Goal: Information Seeking & Learning: Learn about a topic

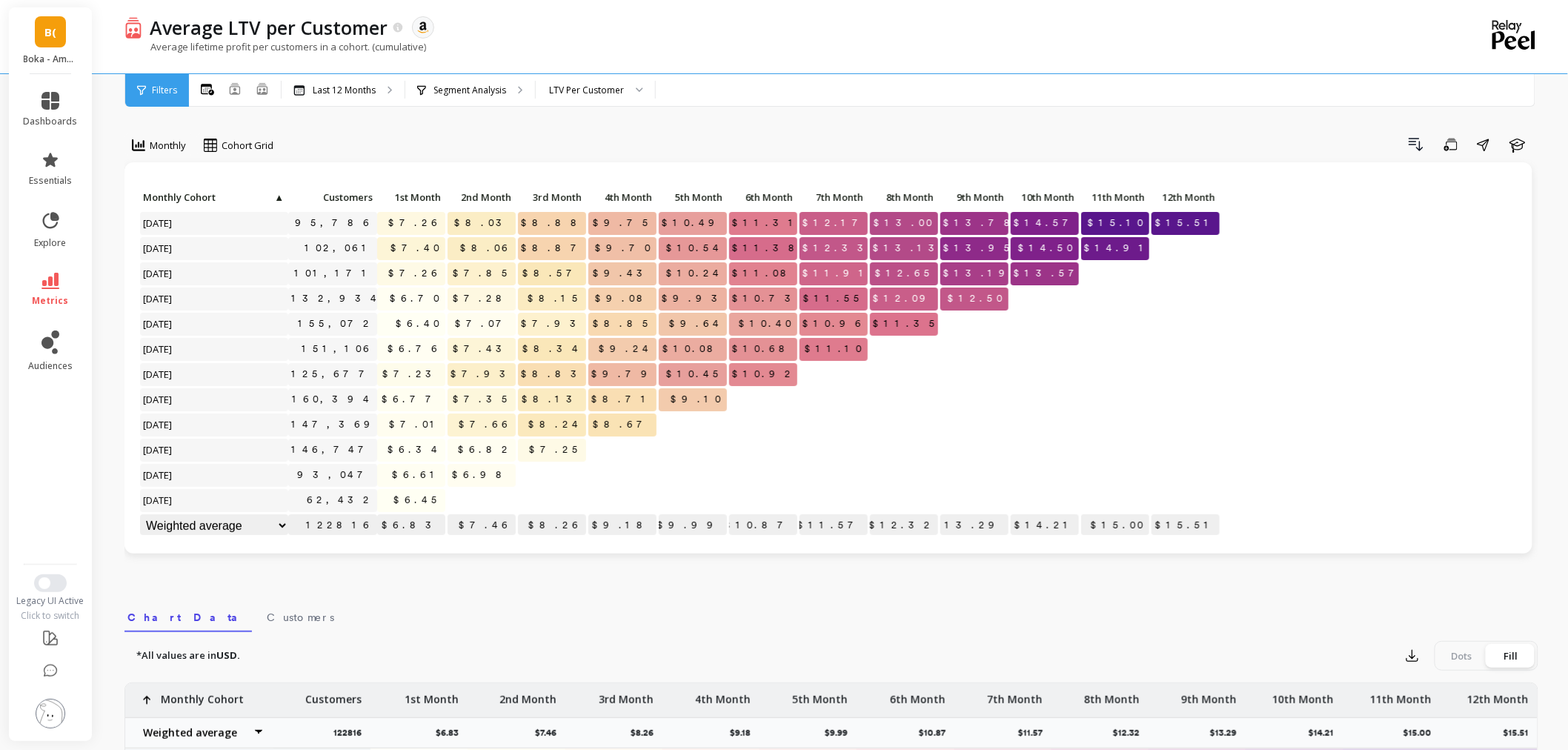
click at [41, 736] on li at bounding box center [51, 715] width 84 height 52
click at [43, 724] on img at bounding box center [50, 714] width 29 height 30
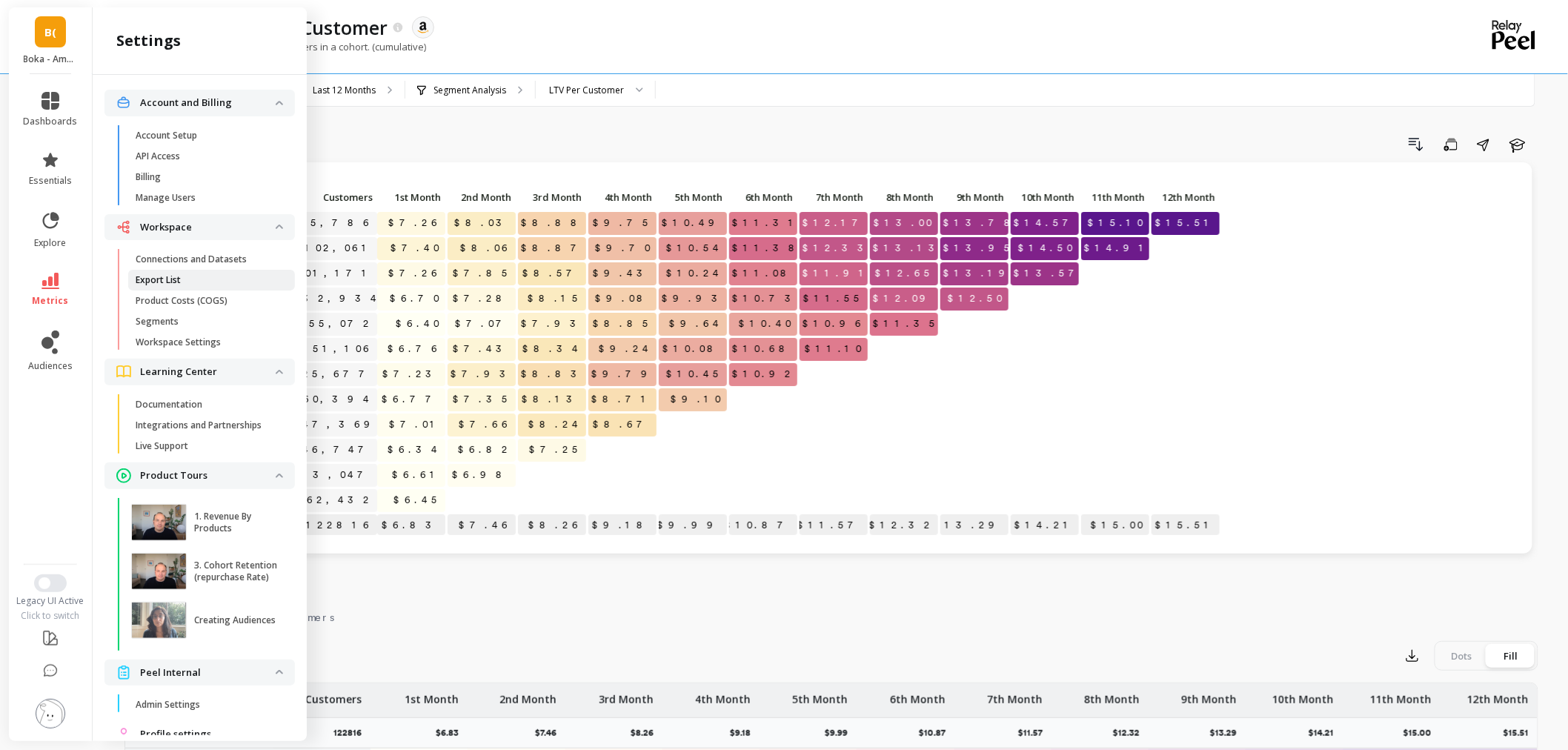
click at [197, 270] on link "Export List" at bounding box center [211, 280] width 166 height 20
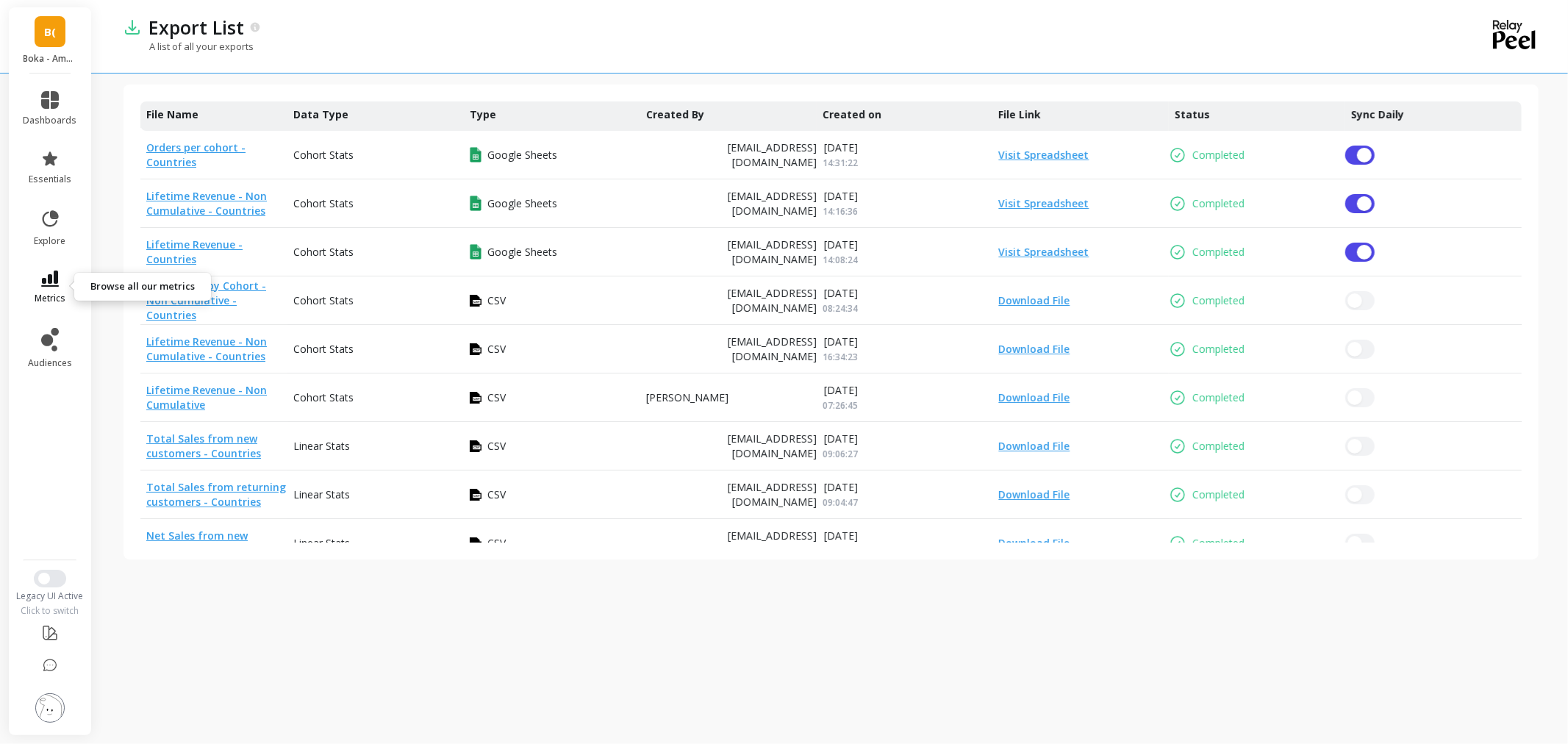
click at [46, 290] on link "metrics" at bounding box center [50, 288] width 54 height 34
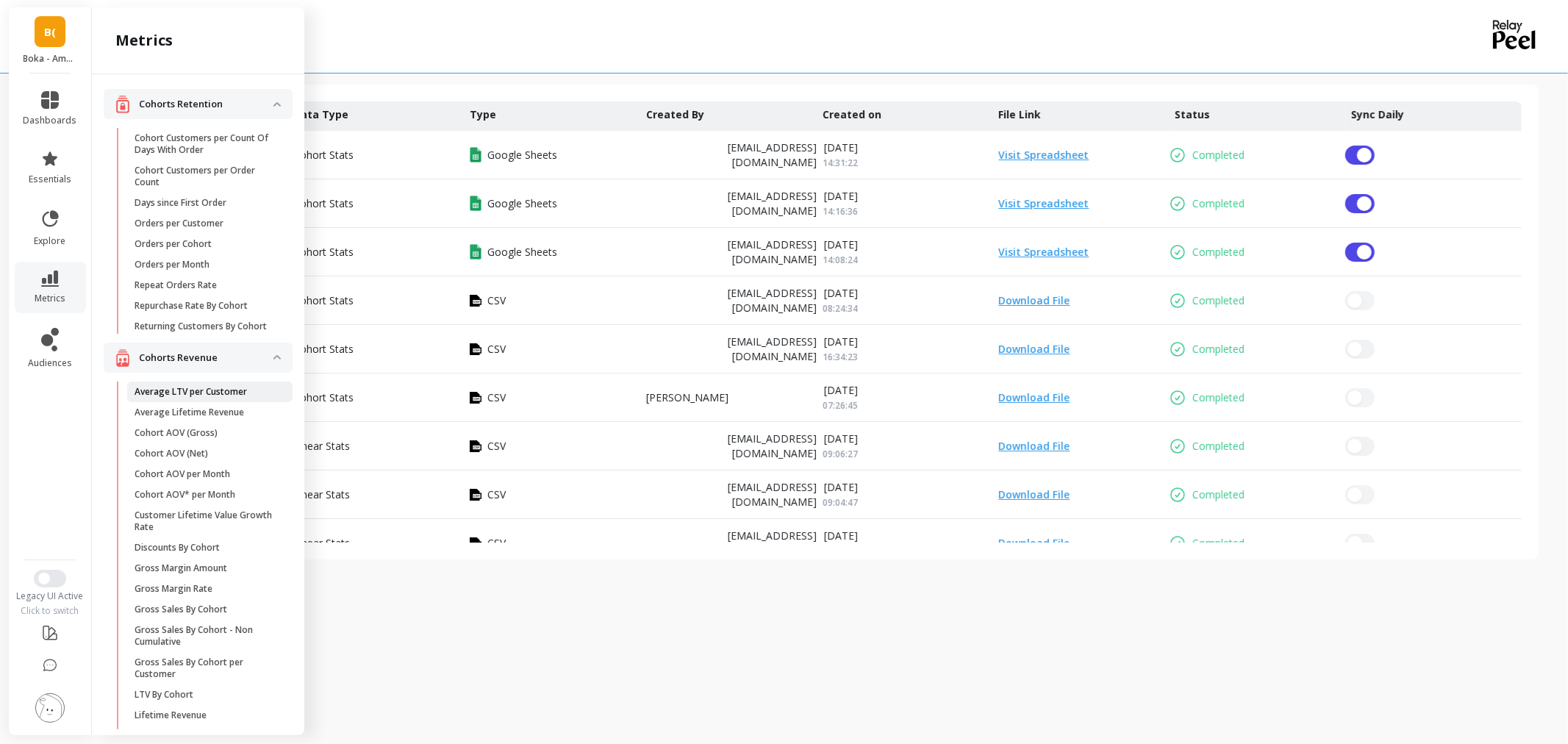
click at [197, 398] on p "Average LTV per Customer" at bounding box center [190, 392] width 112 height 11
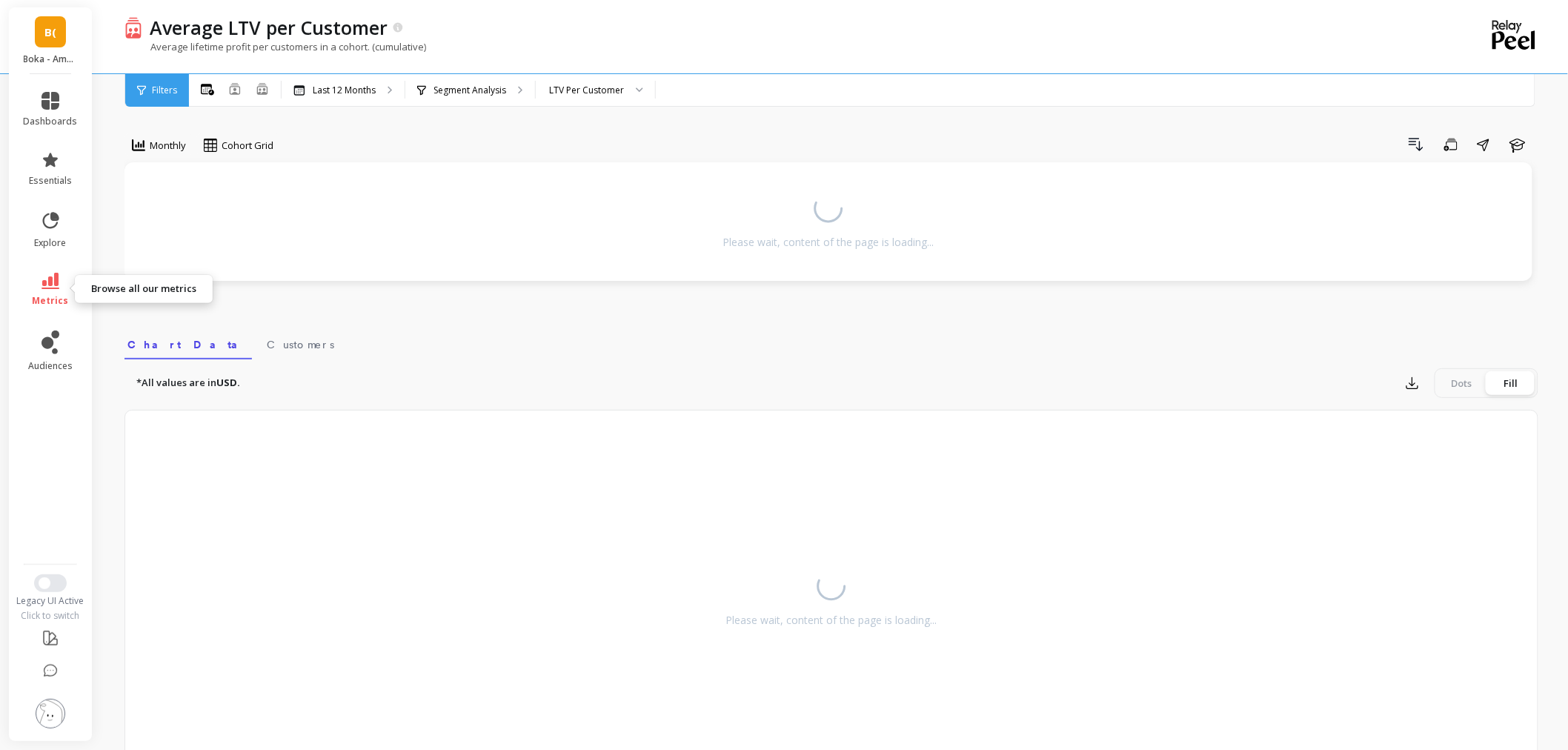
click at [44, 295] on span "metrics" at bounding box center [51, 301] width 36 height 11
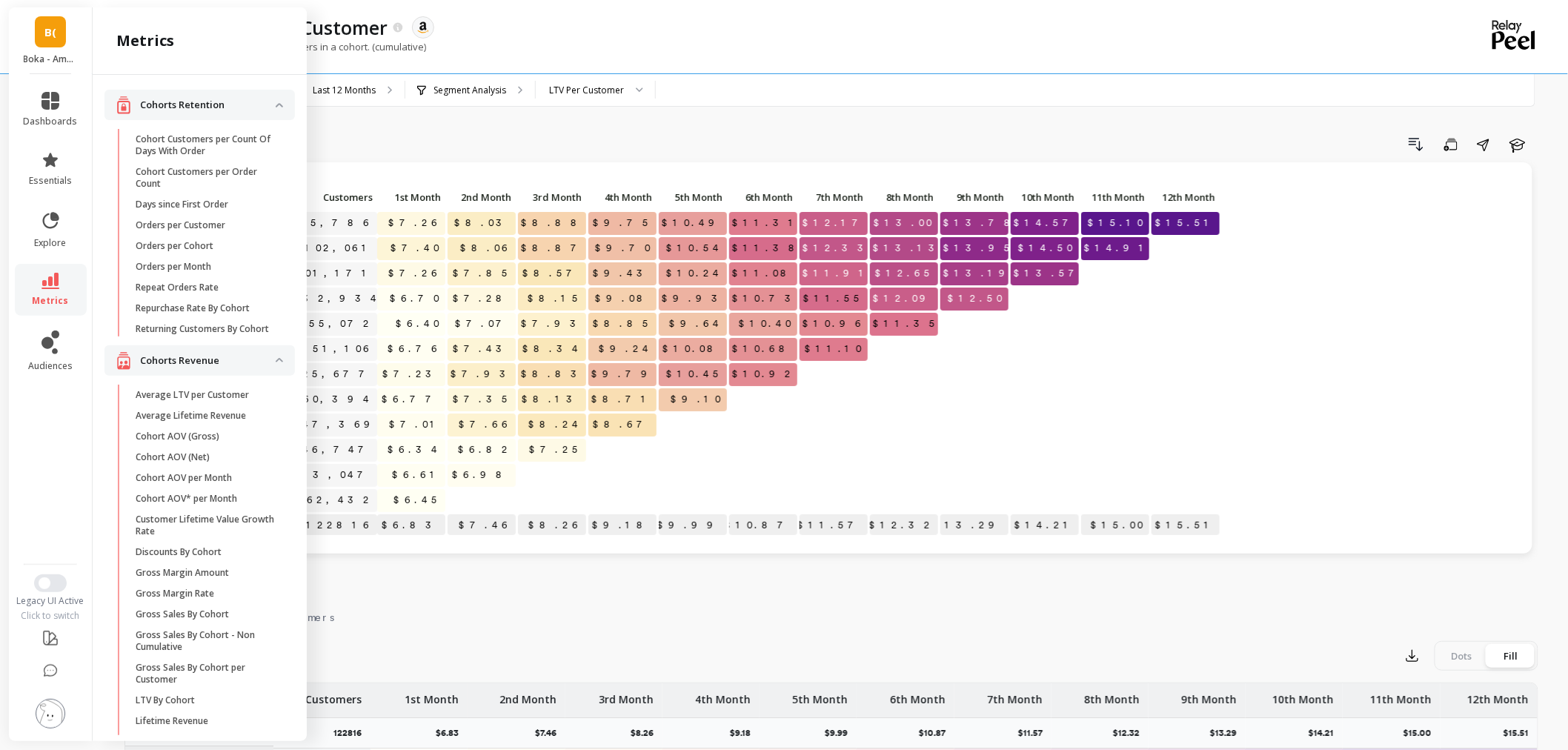
click at [61, 302] on span "metrics" at bounding box center [51, 301] width 36 height 11
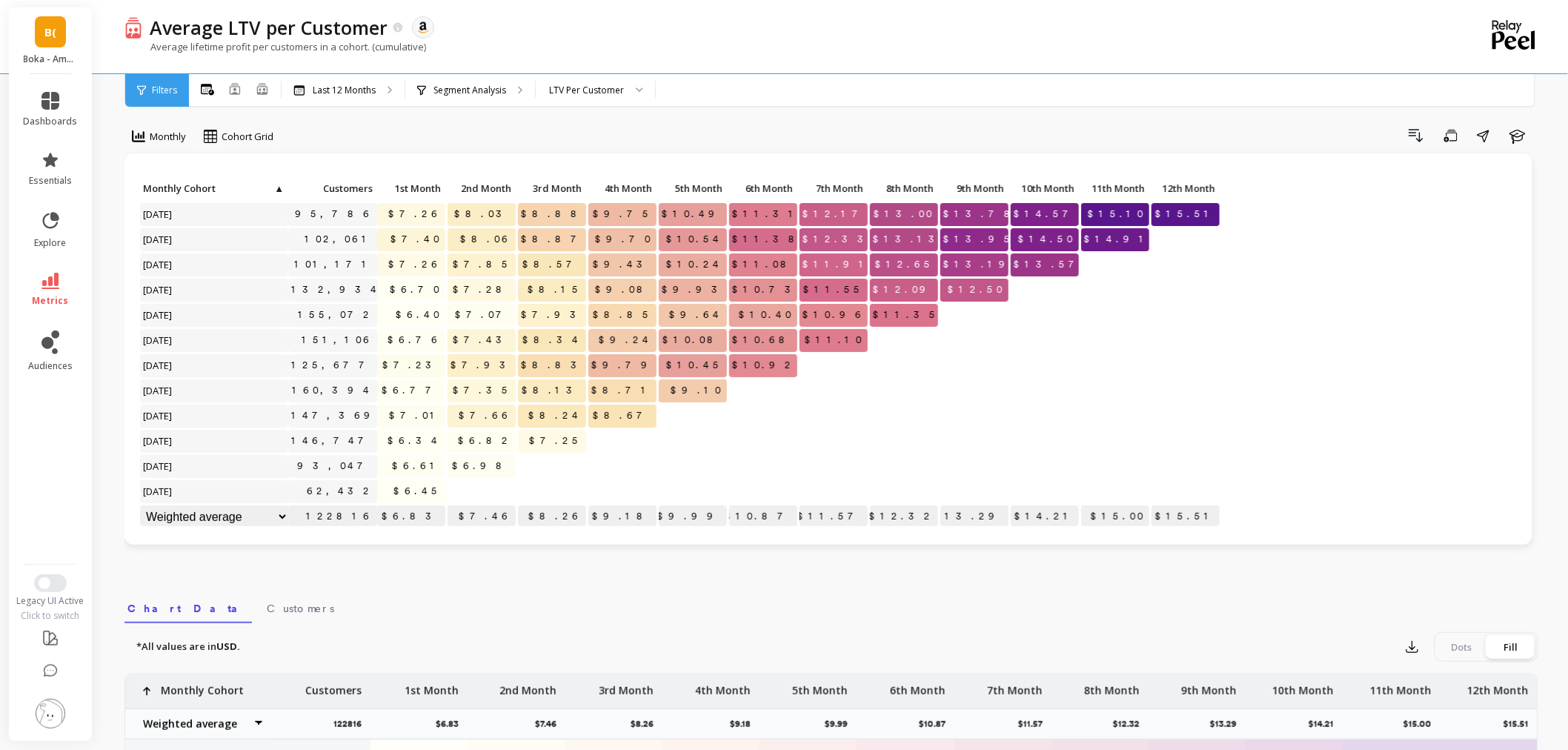
scroll to position [165, 0]
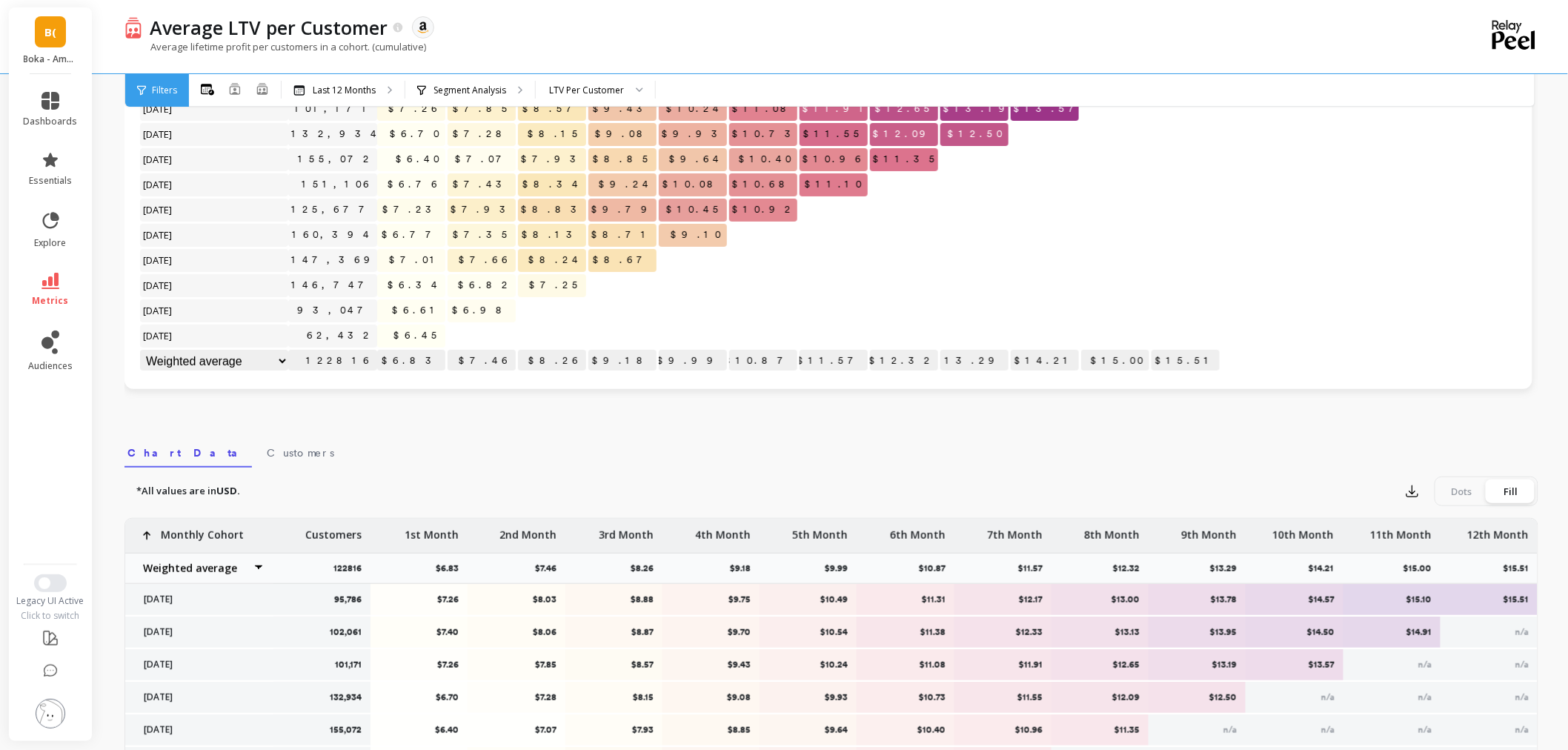
click at [34, 275] on link "metrics" at bounding box center [51, 290] width 54 height 34
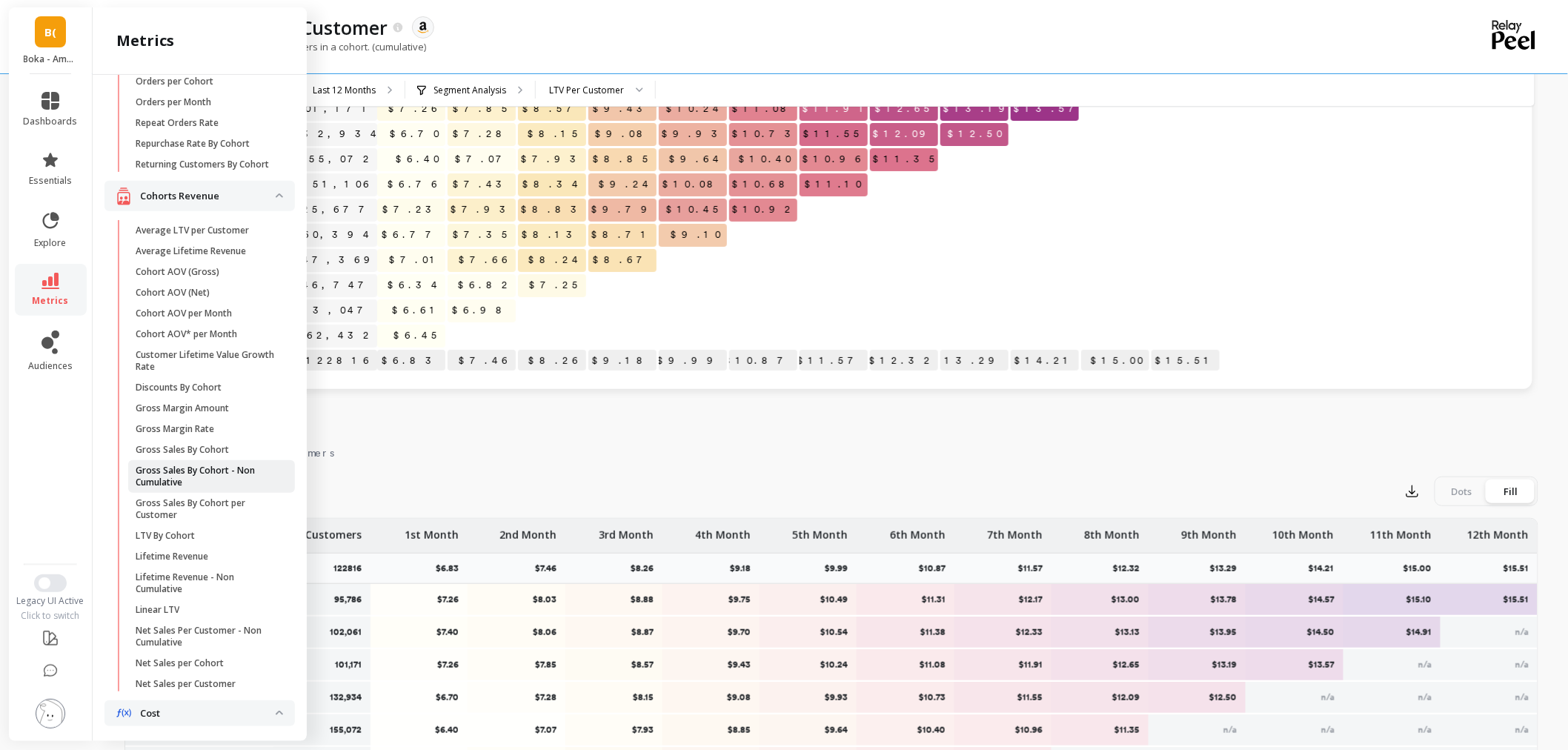
click at [229, 489] on p "Gross Sales By Cohort - Non Cumulative" at bounding box center [206, 476] width 142 height 24
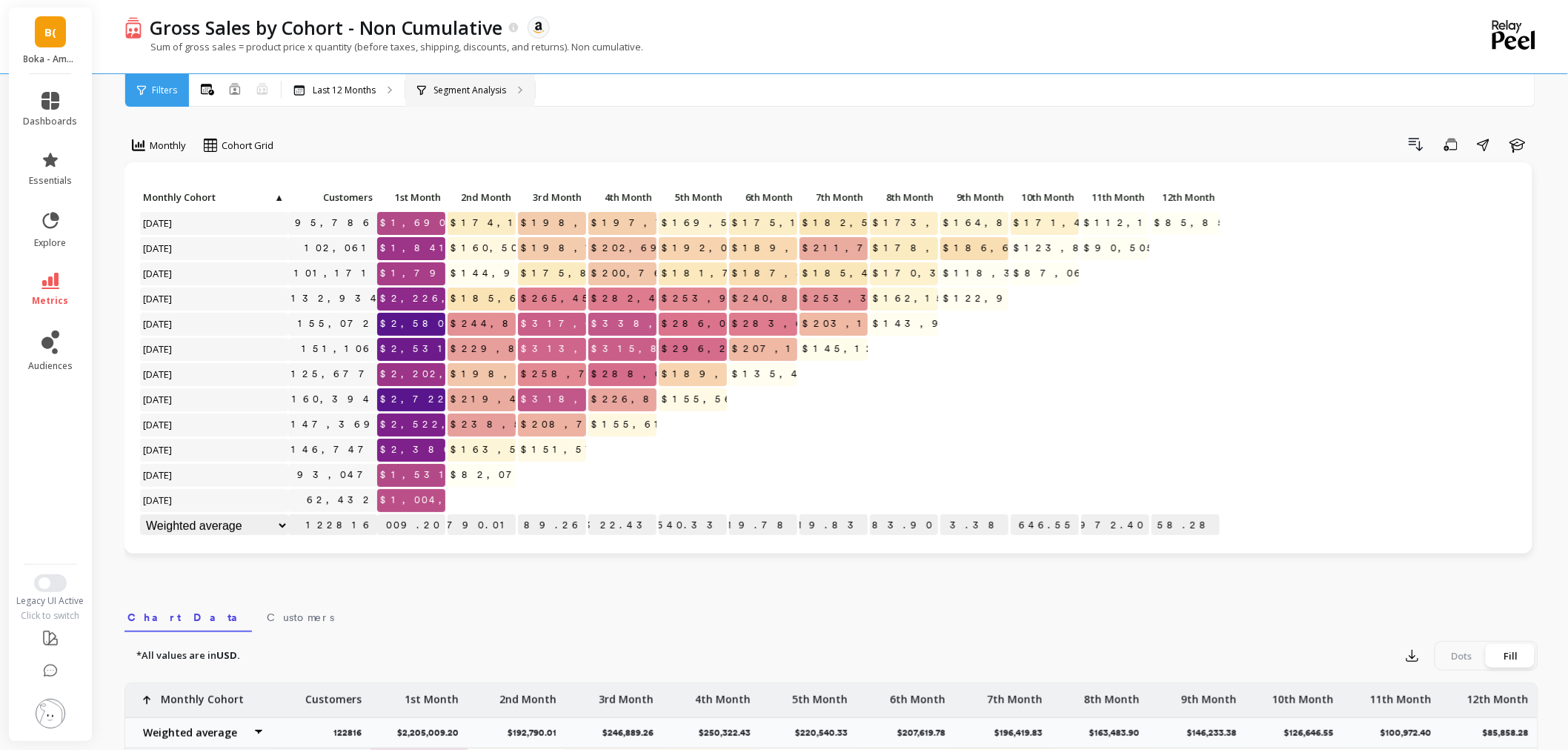
click at [427, 84] on div "Segment Analysis" at bounding box center [461, 90] width 89 height 11
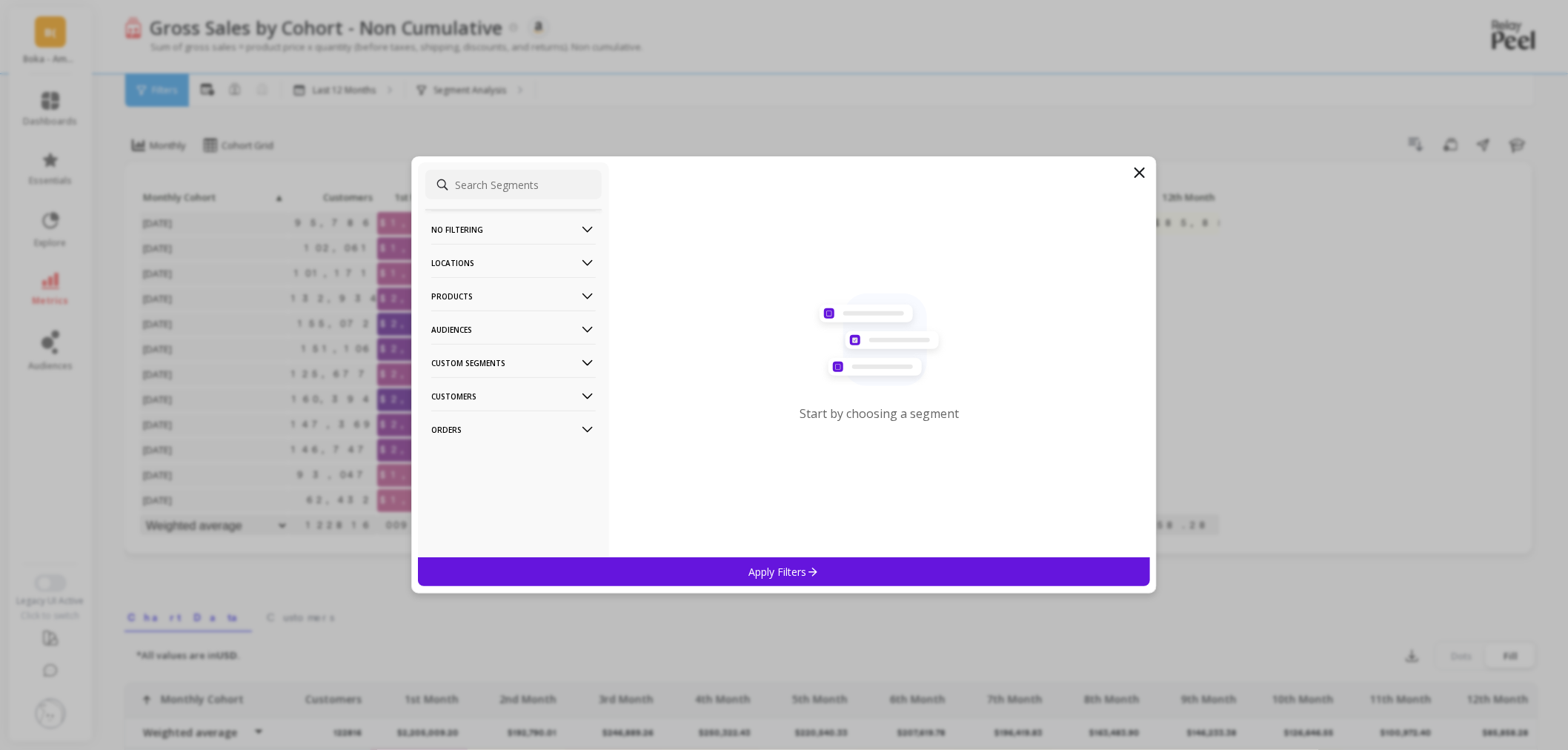
click at [501, 291] on p "Products" at bounding box center [513, 296] width 165 height 38
click at [496, 290] on p "Products" at bounding box center [513, 296] width 165 height 38
click at [497, 271] on p "Locations" at bounding box center [513, 263] width 165 height 38
click at [508, 366] on div "Sales Channel" at bounding box center [513, 369] width 176 height 24
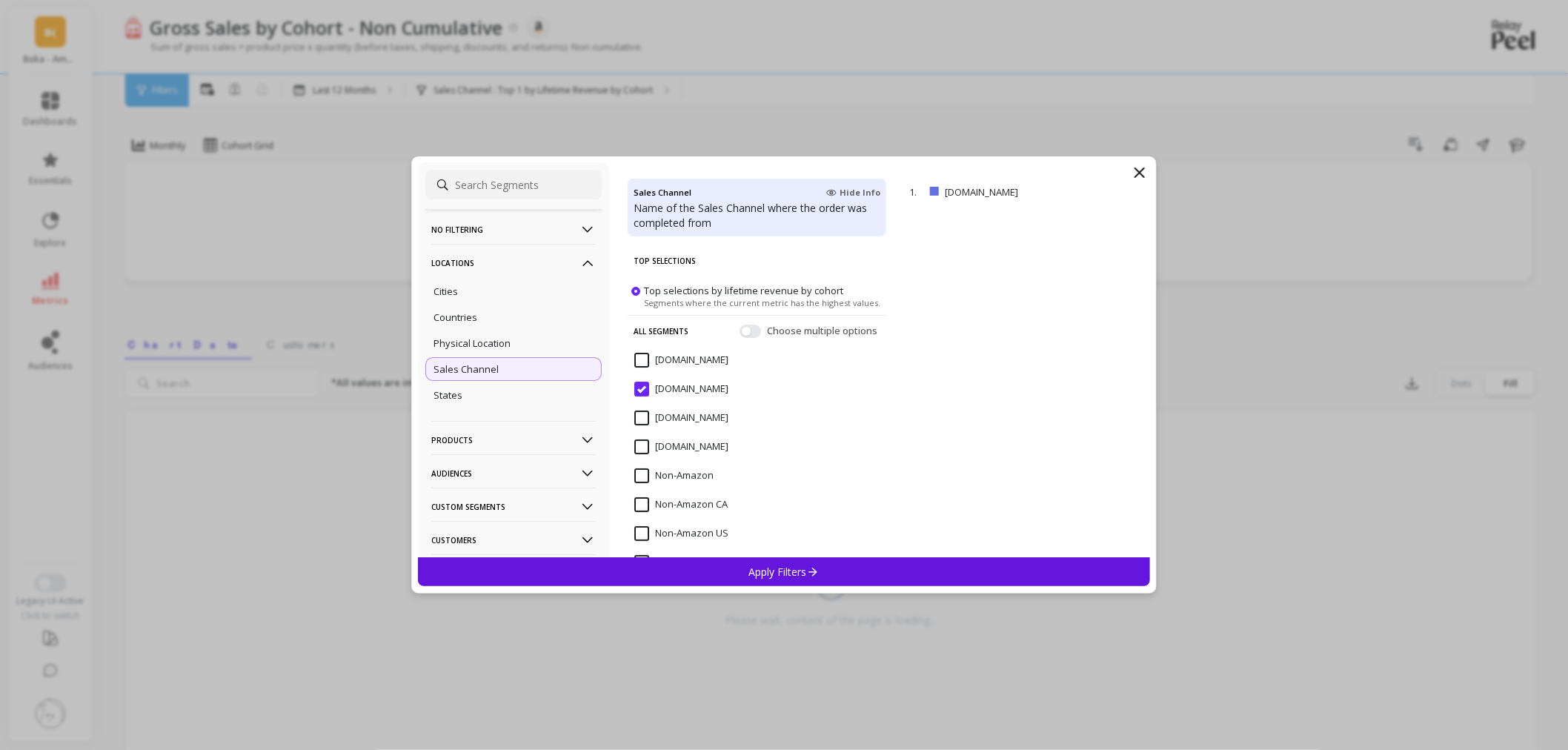
click at [760, 568] on p "Apply Filters" at bounding box center [784, 571] width 70 height 14
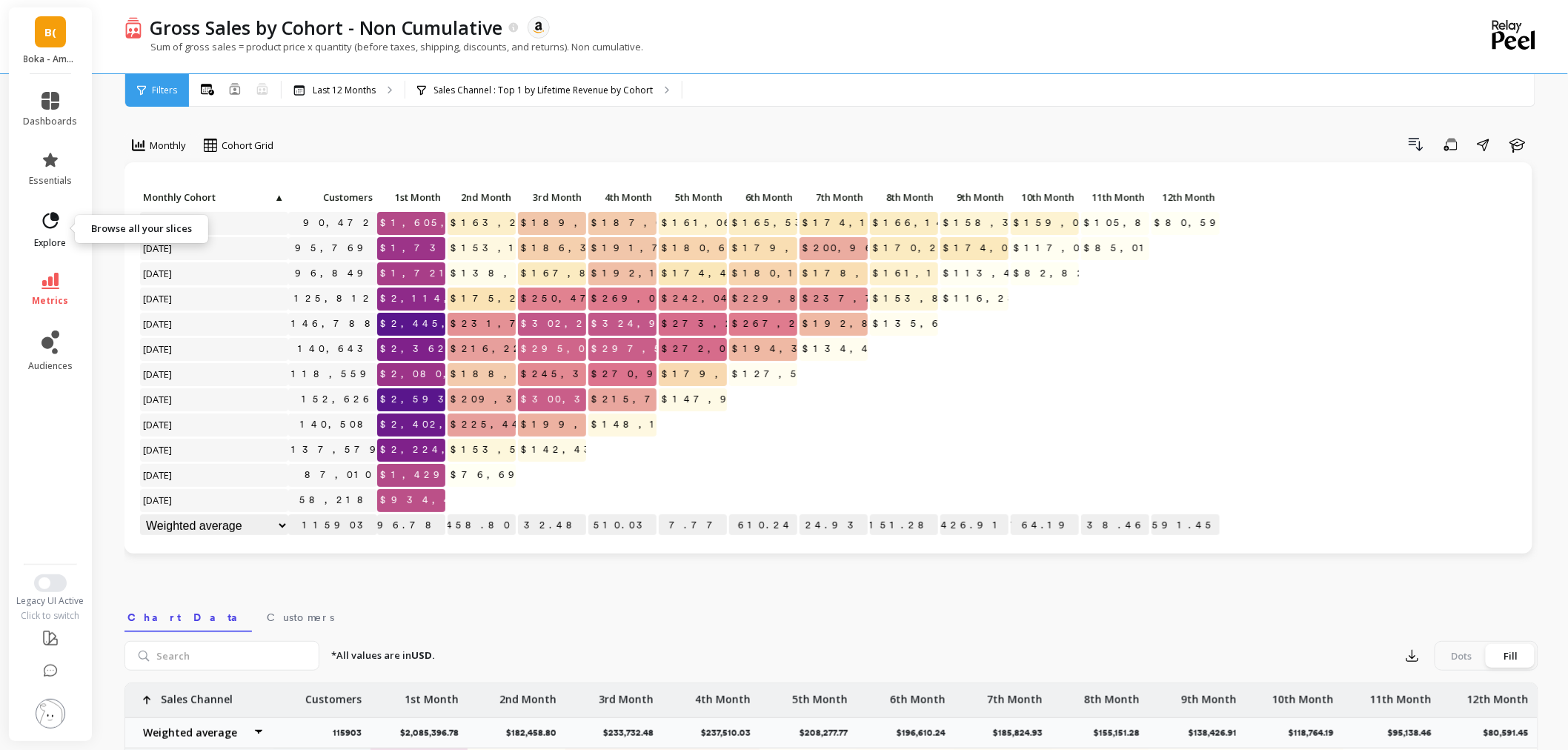
click at [44, 234] on link "explore" at bounding box center [51, 230] width 54 height 39
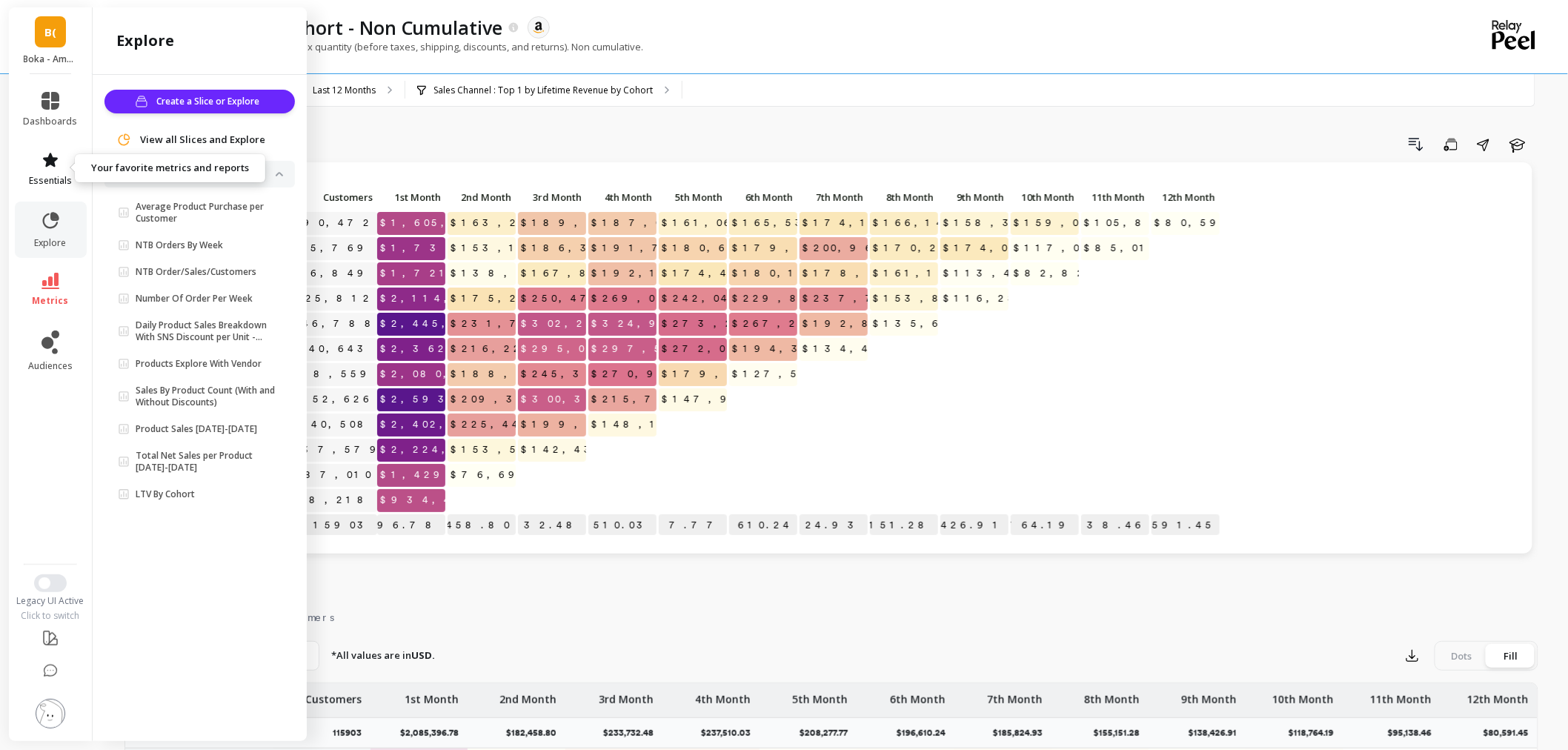
click at [57, 175] on span "essentials" at bounding box center [50, 180] width 43 height 11
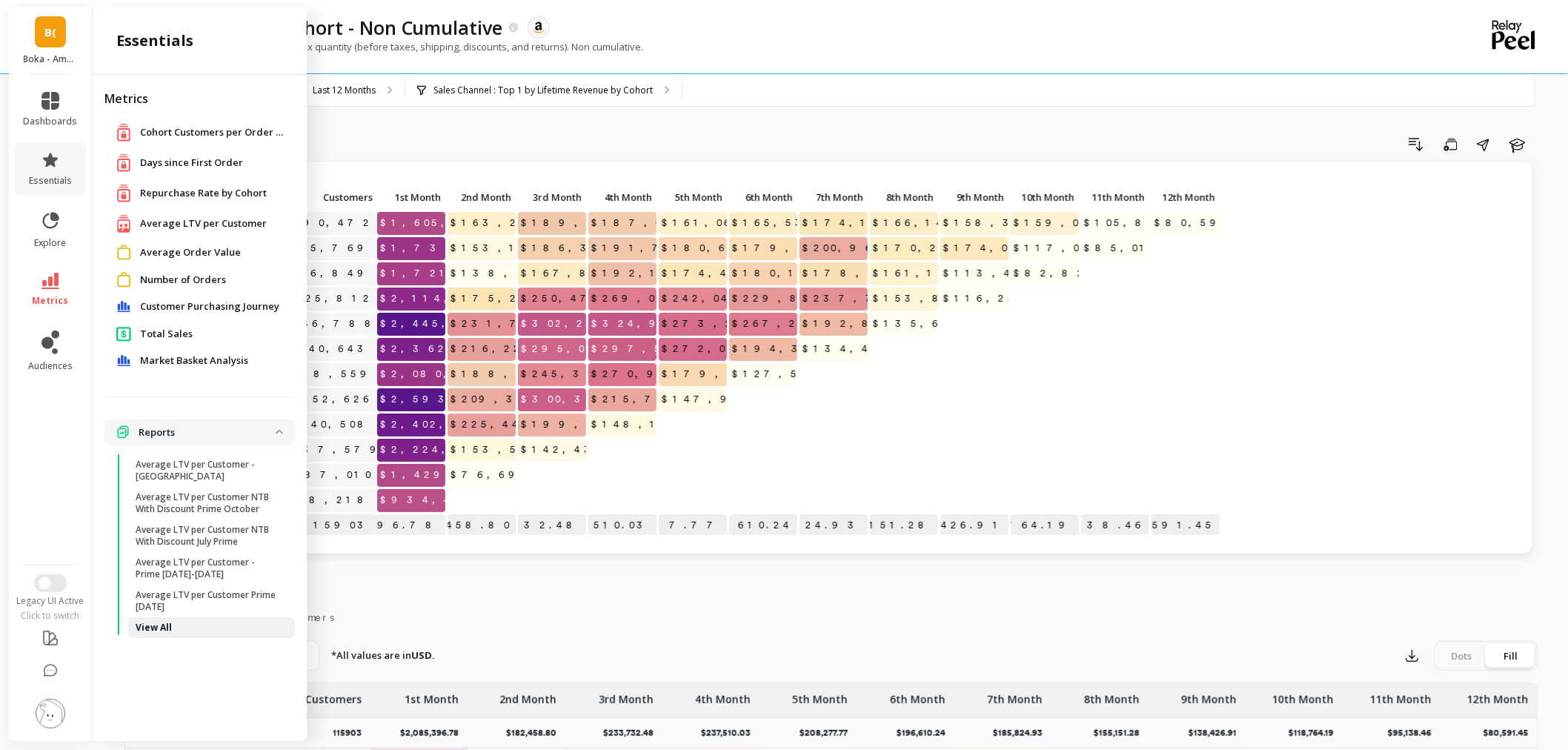
click at [158, 622] on p "View All" at bounding box center [153, 628] width 36 height 11
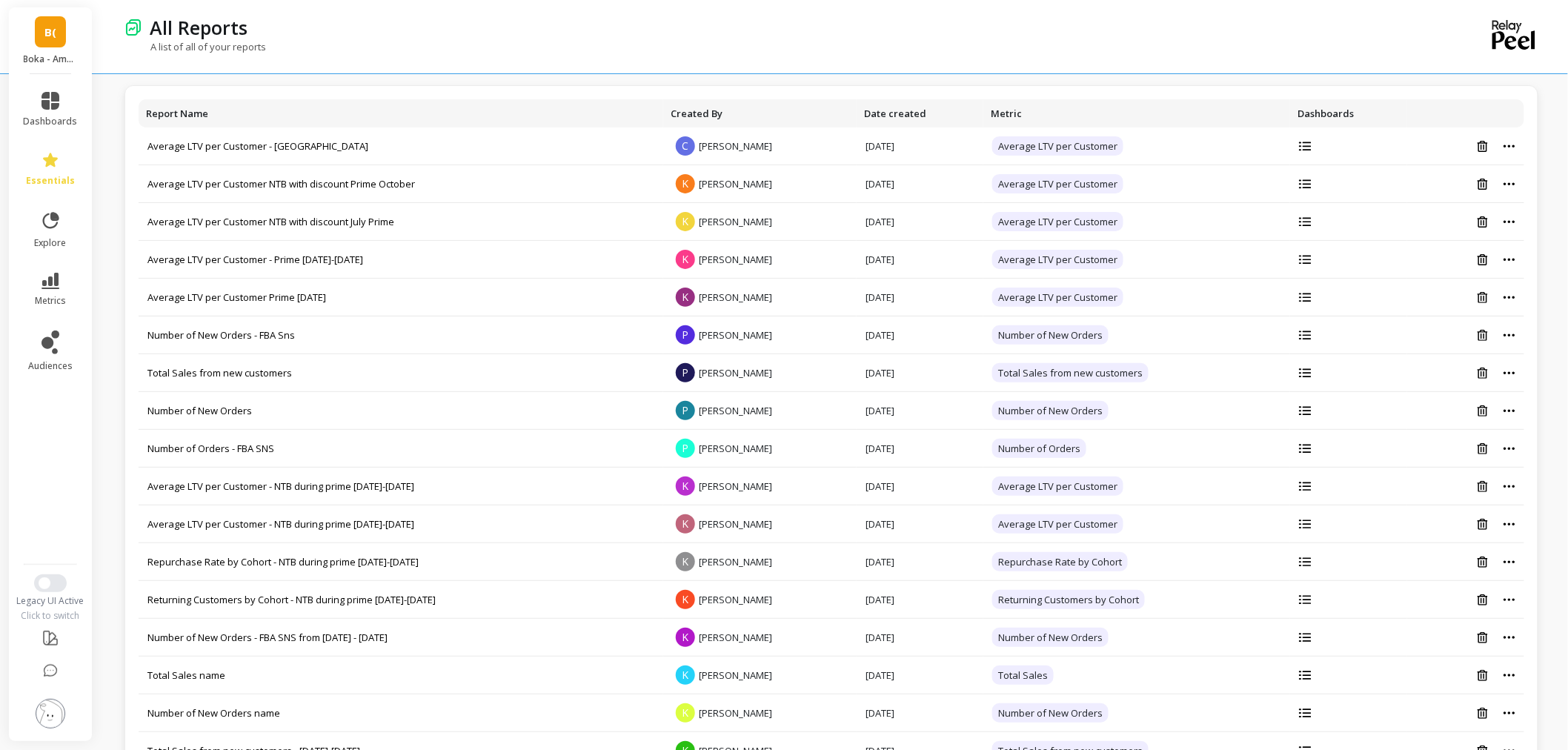
click at [27, 732] on li at bounding box center [51, 715] width 84 height 52
click at [41, 726] on button at bounding box center [50, 715] width 29 height 32
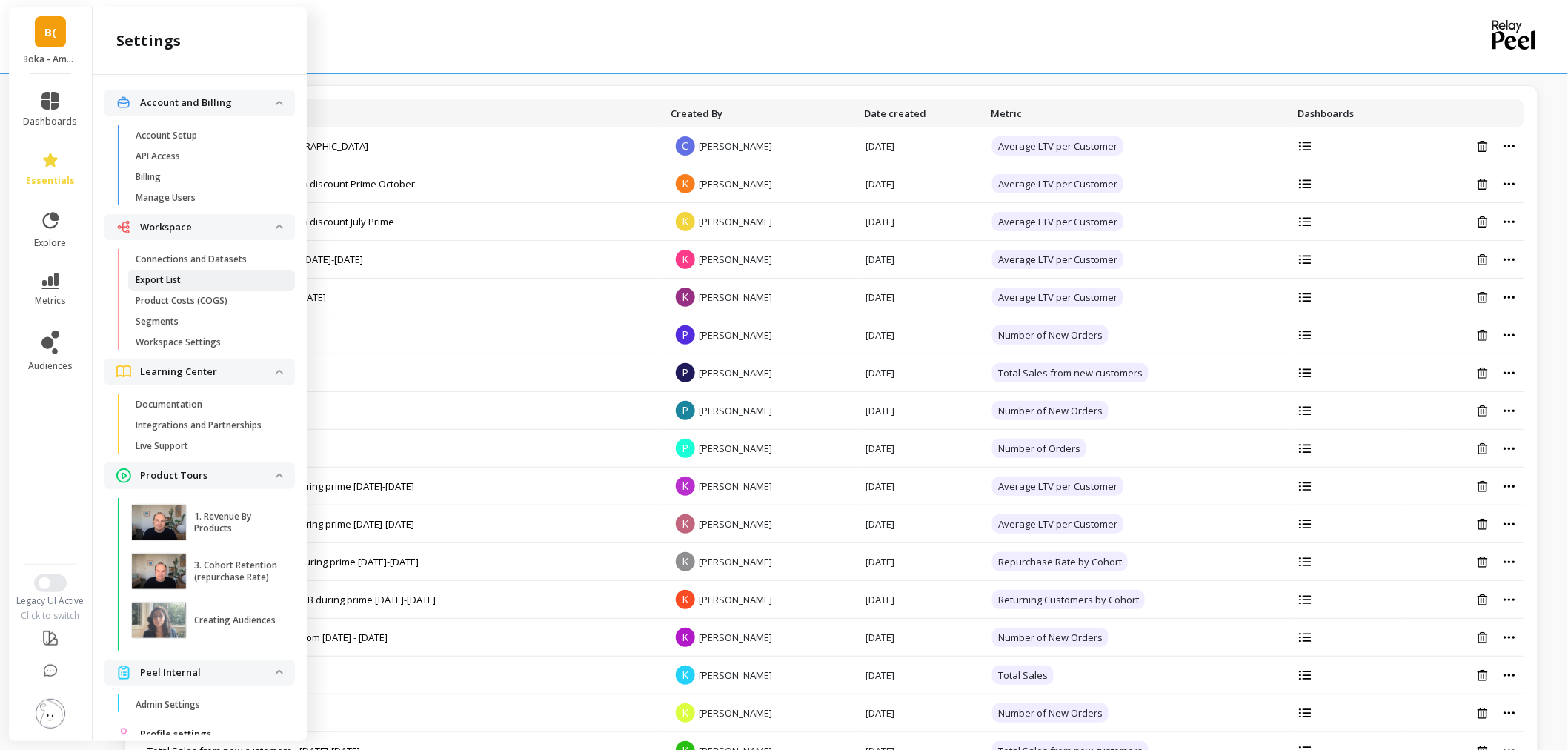
click at [208, 283] on span "Export List" at bounding box center [206, 280] width 142 height 11
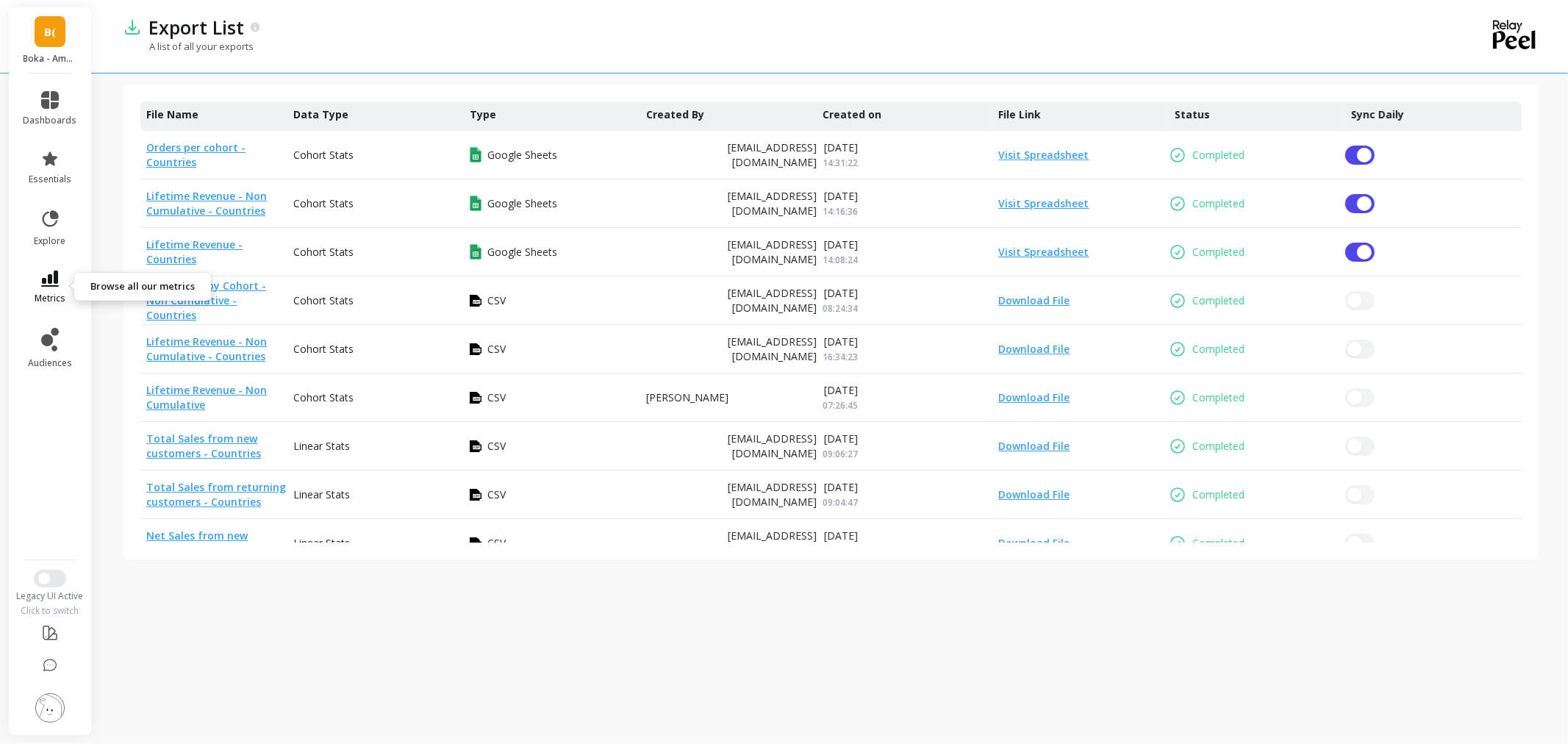
click at [42, 288] on link "metrics" at bounding box center [50, 288] width 54 height 34
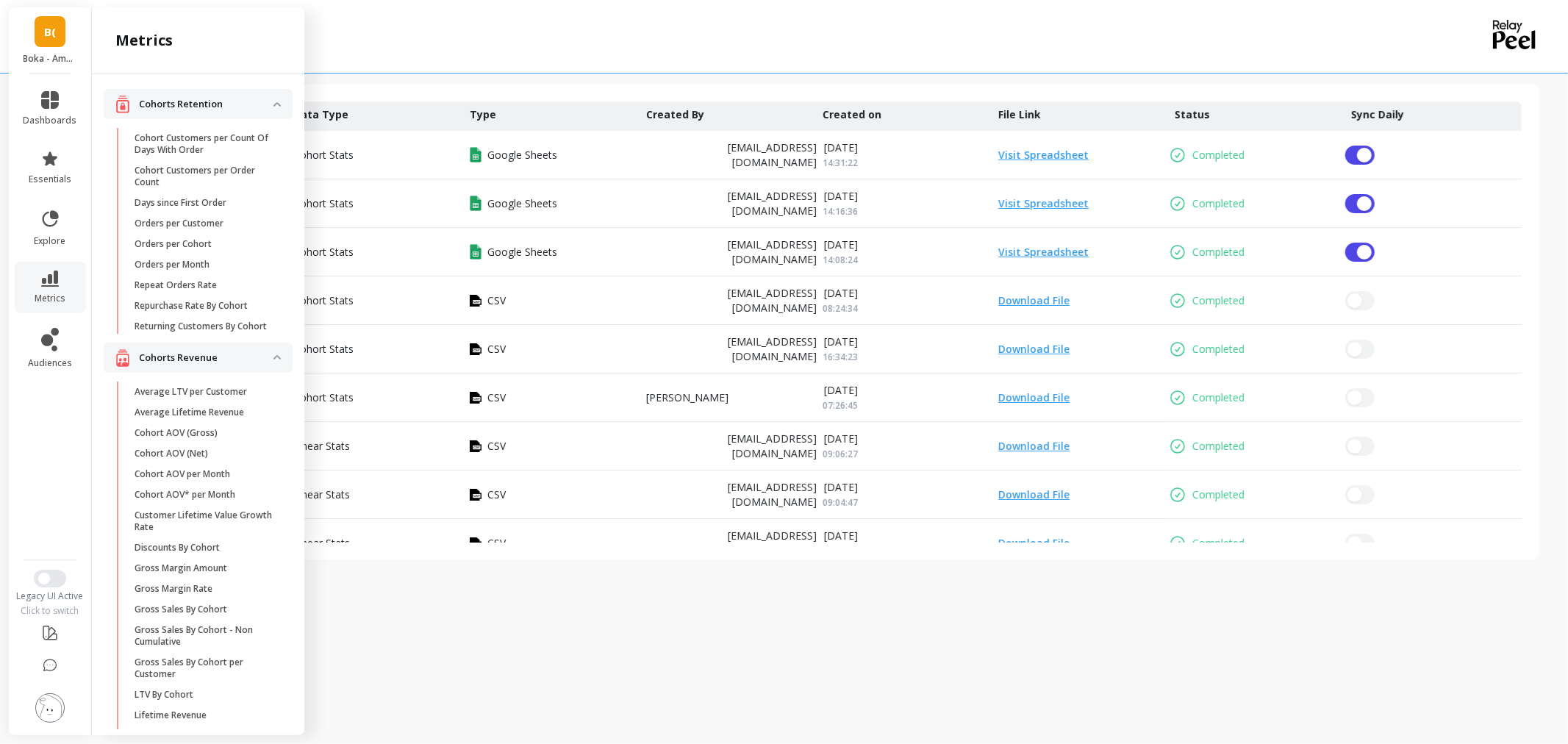
scroll to position [163, 0]
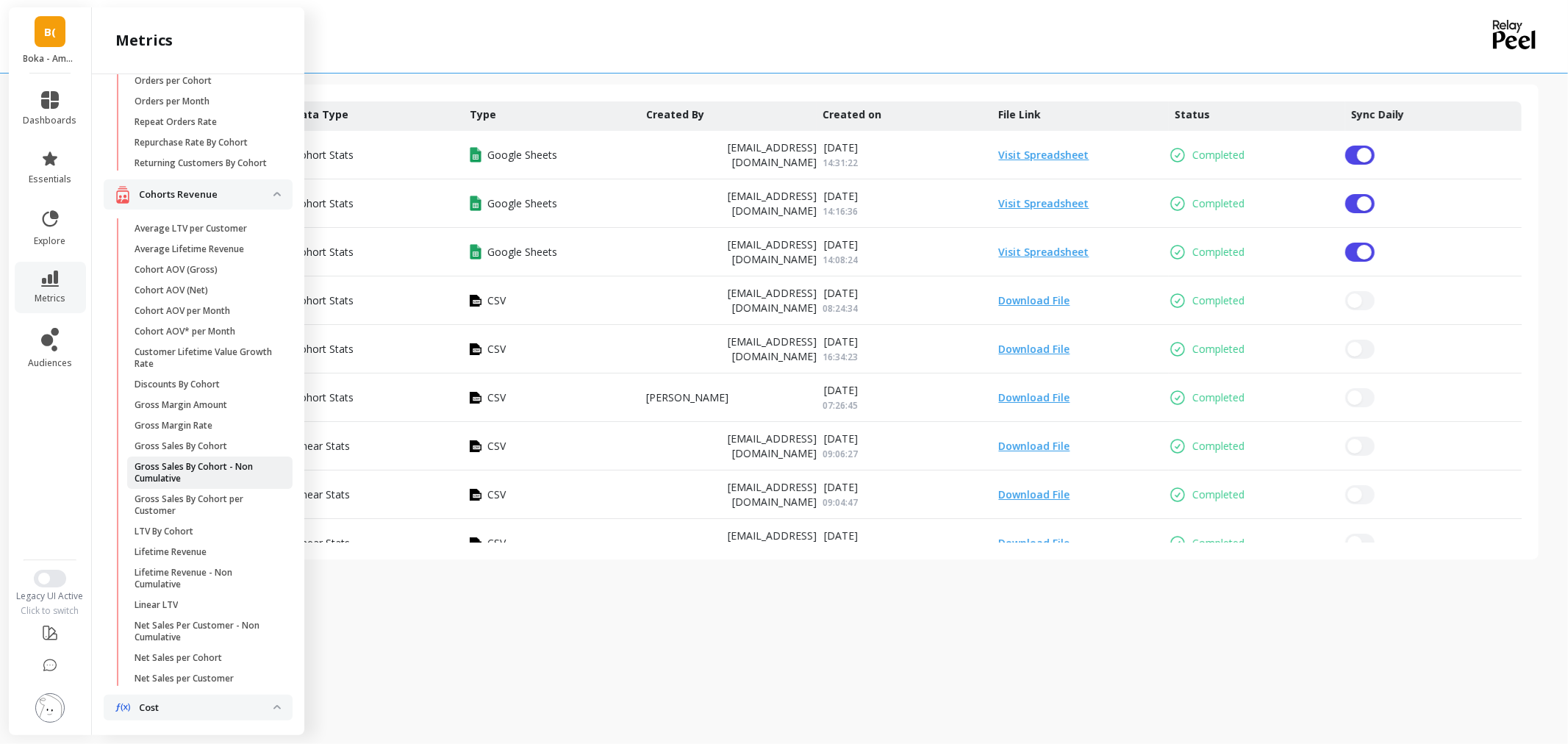
click at [207, 484] on p "Gross Sales By Cohort - Non Cumulative" at bounding box center [204, 472] width 141 height 24
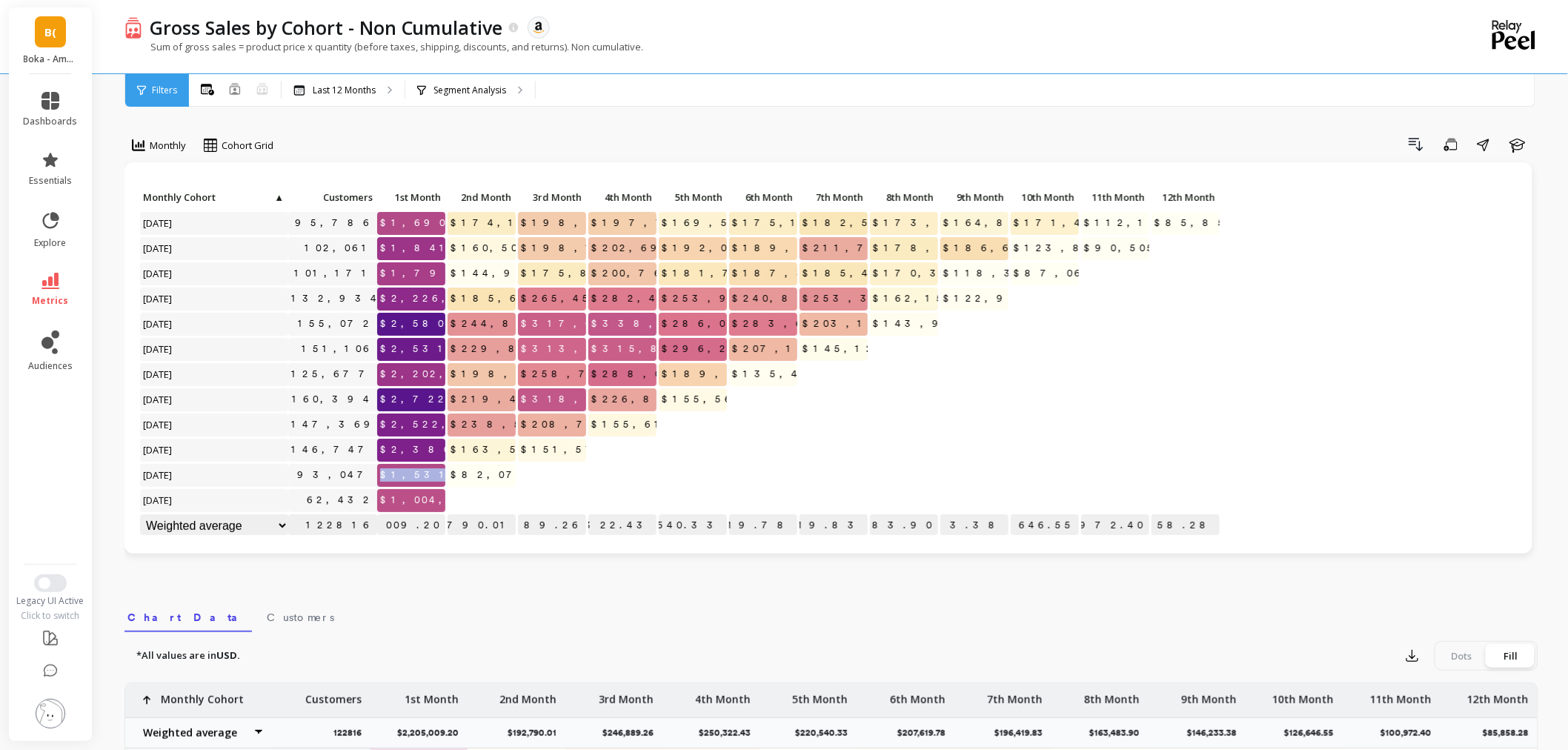
drag, startPoint x: 380, startPoint y: 472, endPoint x: 445, endPoint y: 477, distance: 65.2
click at [445, 477] on span "$1,531,206.56" at bounding box center [448, 475] width 143 height 22
click at [47, 289] on link "metrics" at bounding box center [51, 290] width 54 height 34
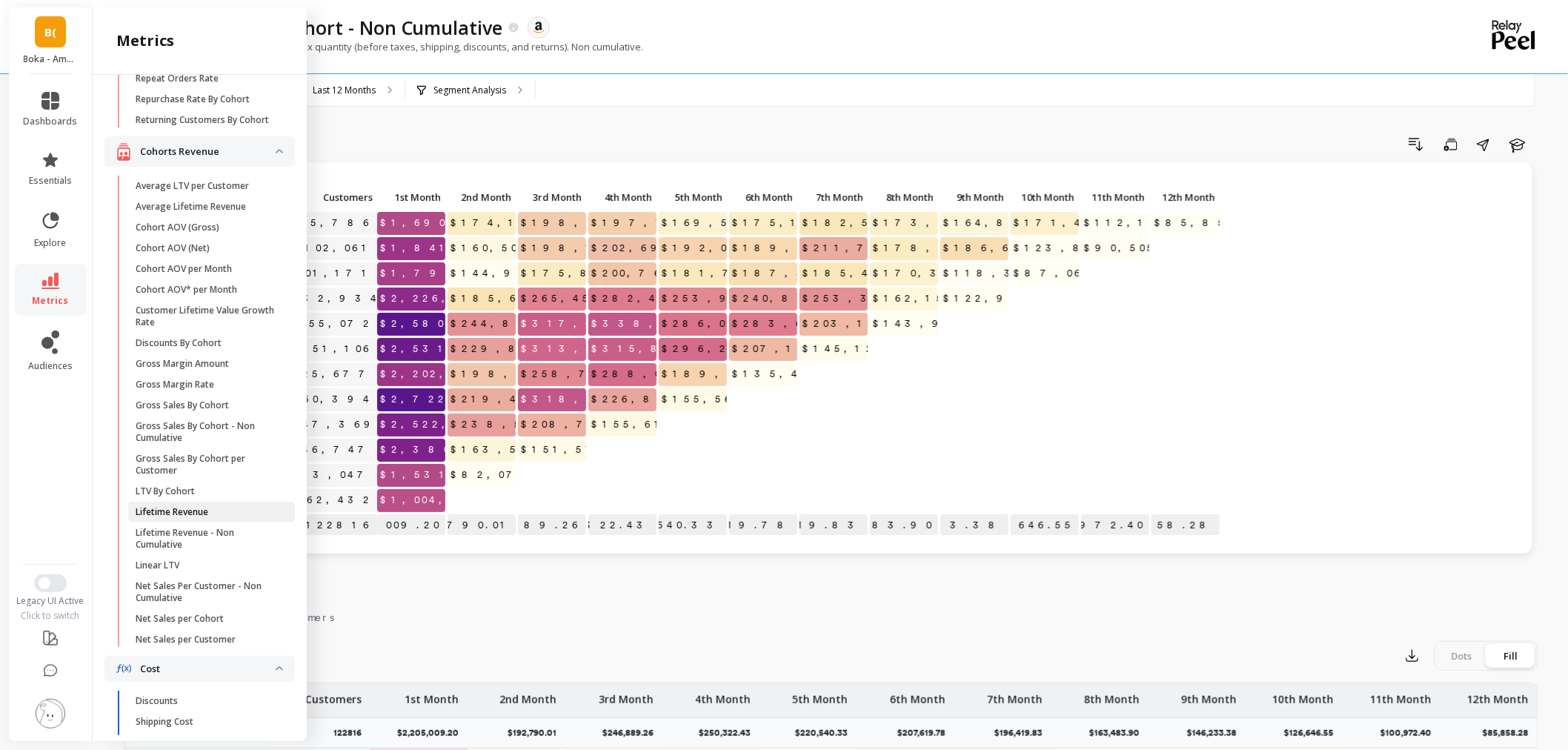
scroll to position [247, 0]
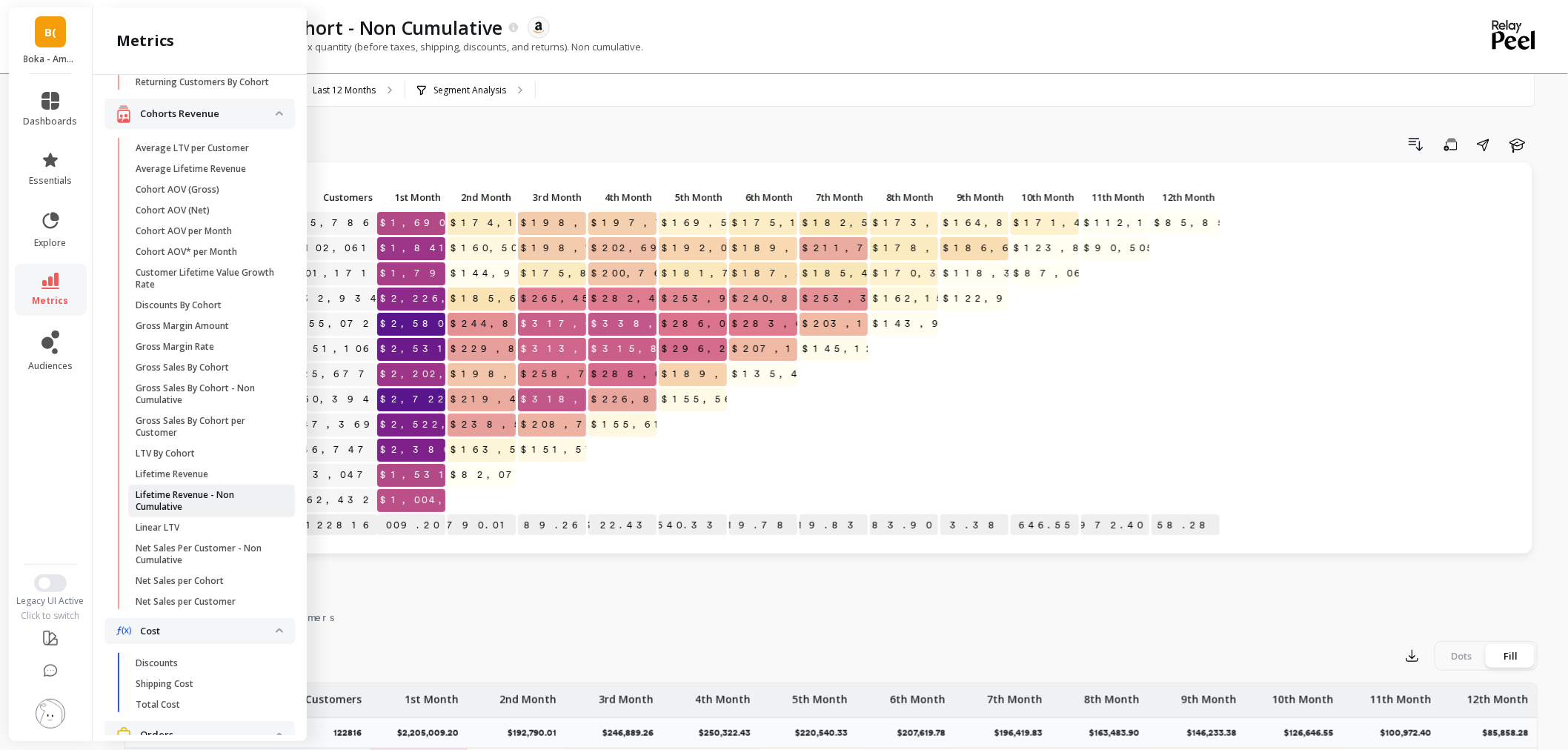
click at [201, 513] on p "Lifetime Revenue - Non Cumulative" at bounding box center [206, 501] width 142 height 24
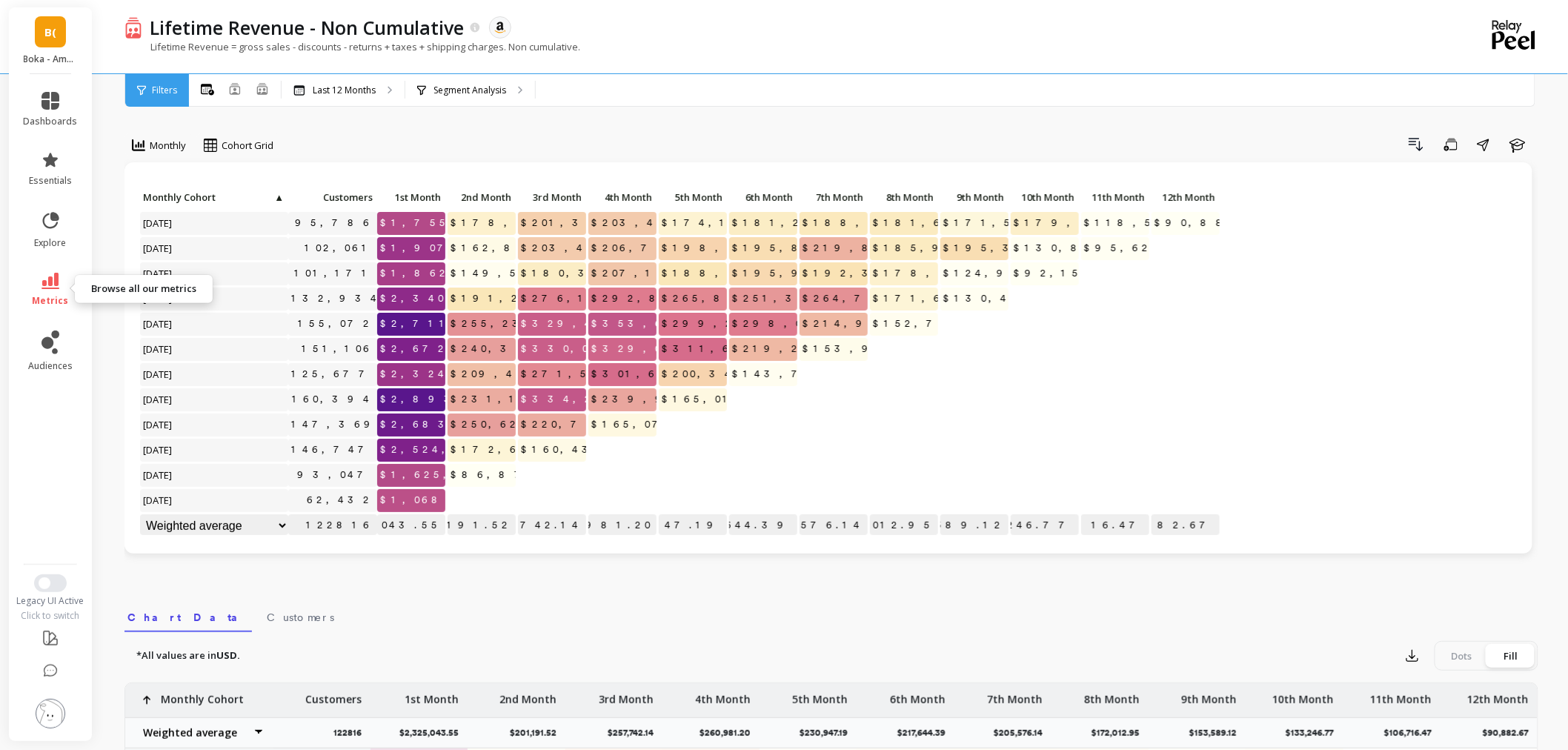
click at [31, 285] on link "metrics" at bounding box center [51, 290] width 54 height 34
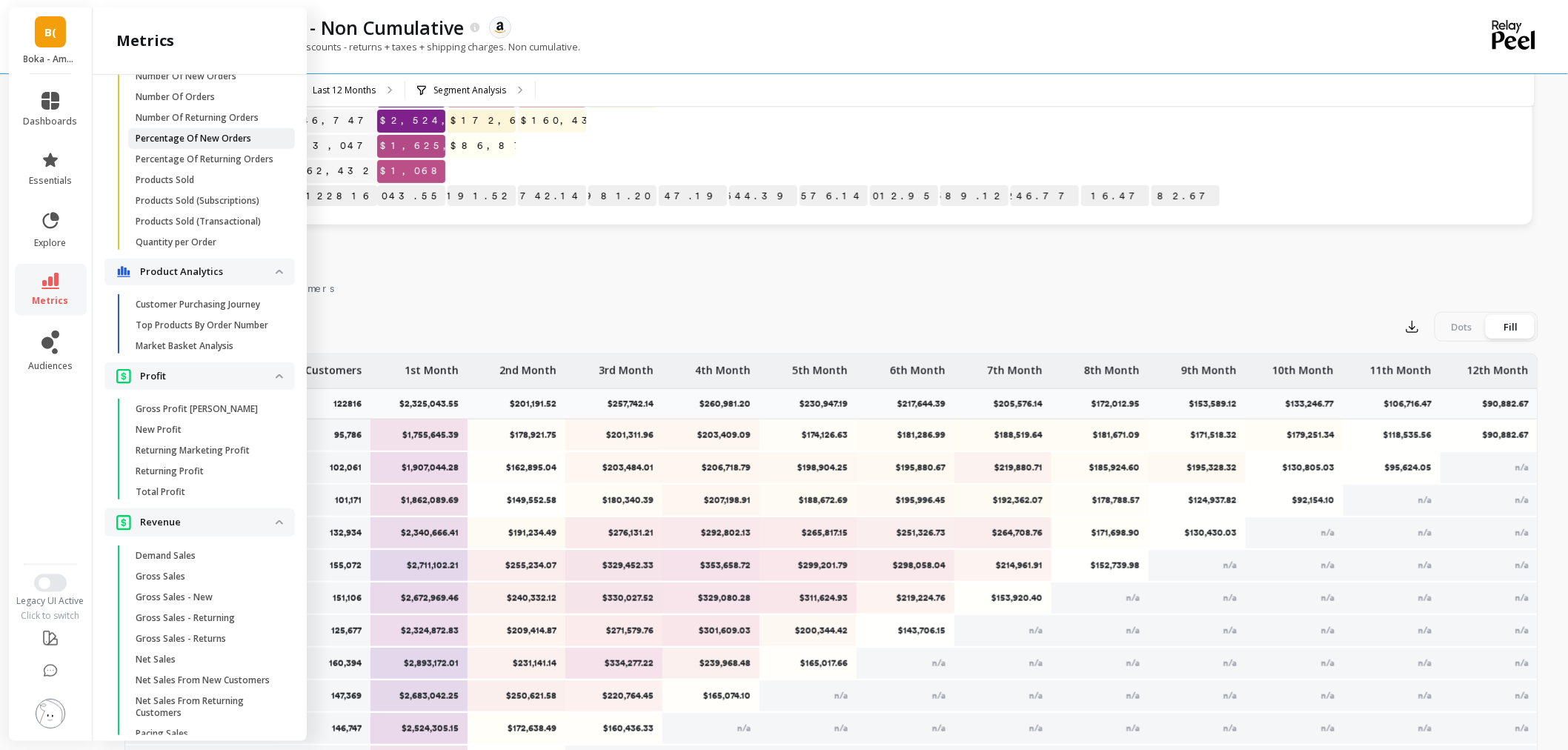
scroll to position [1461, 0]
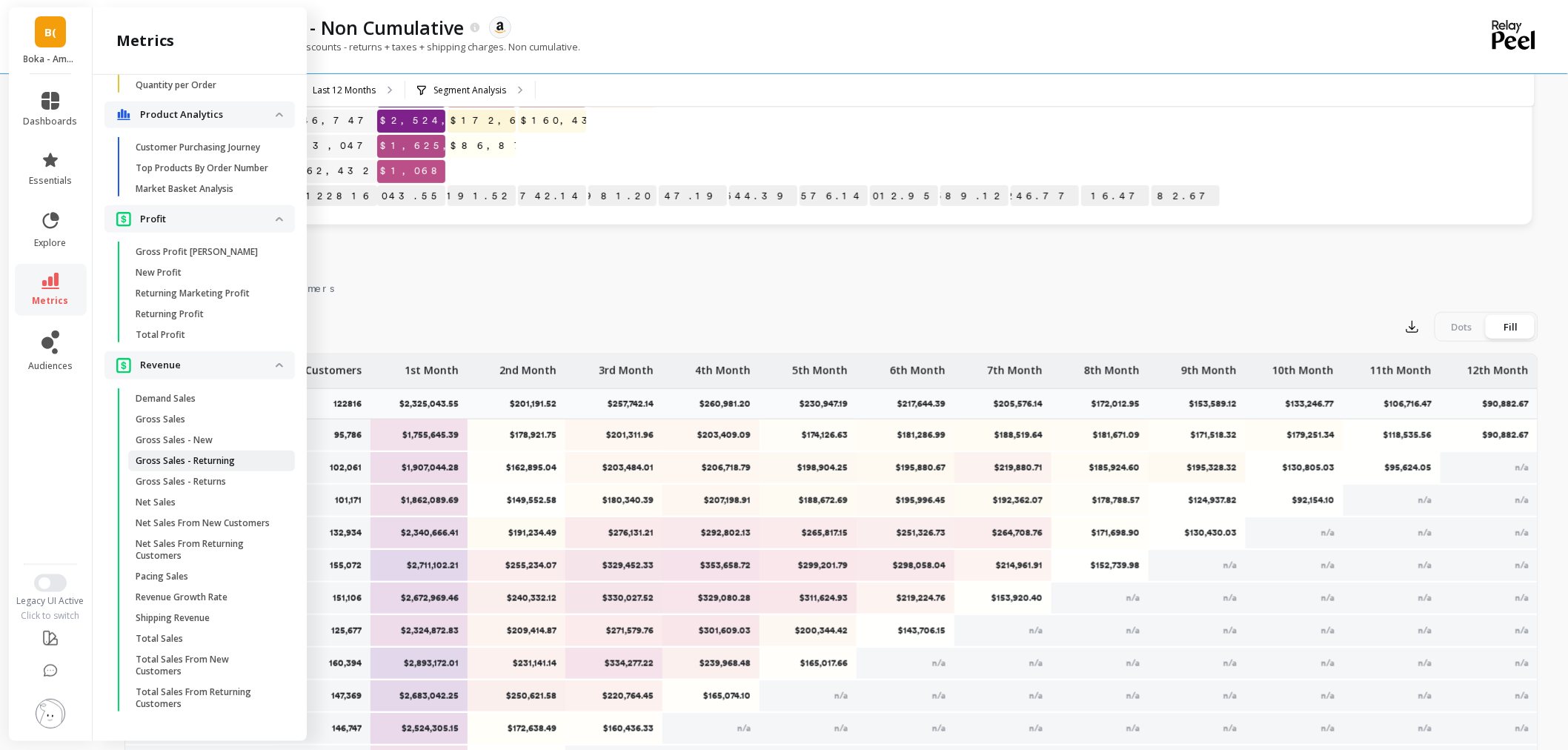
click at [215, 455] on p "Gross Sales - Returning" at bounding box center [184, 461] width 99 height 11
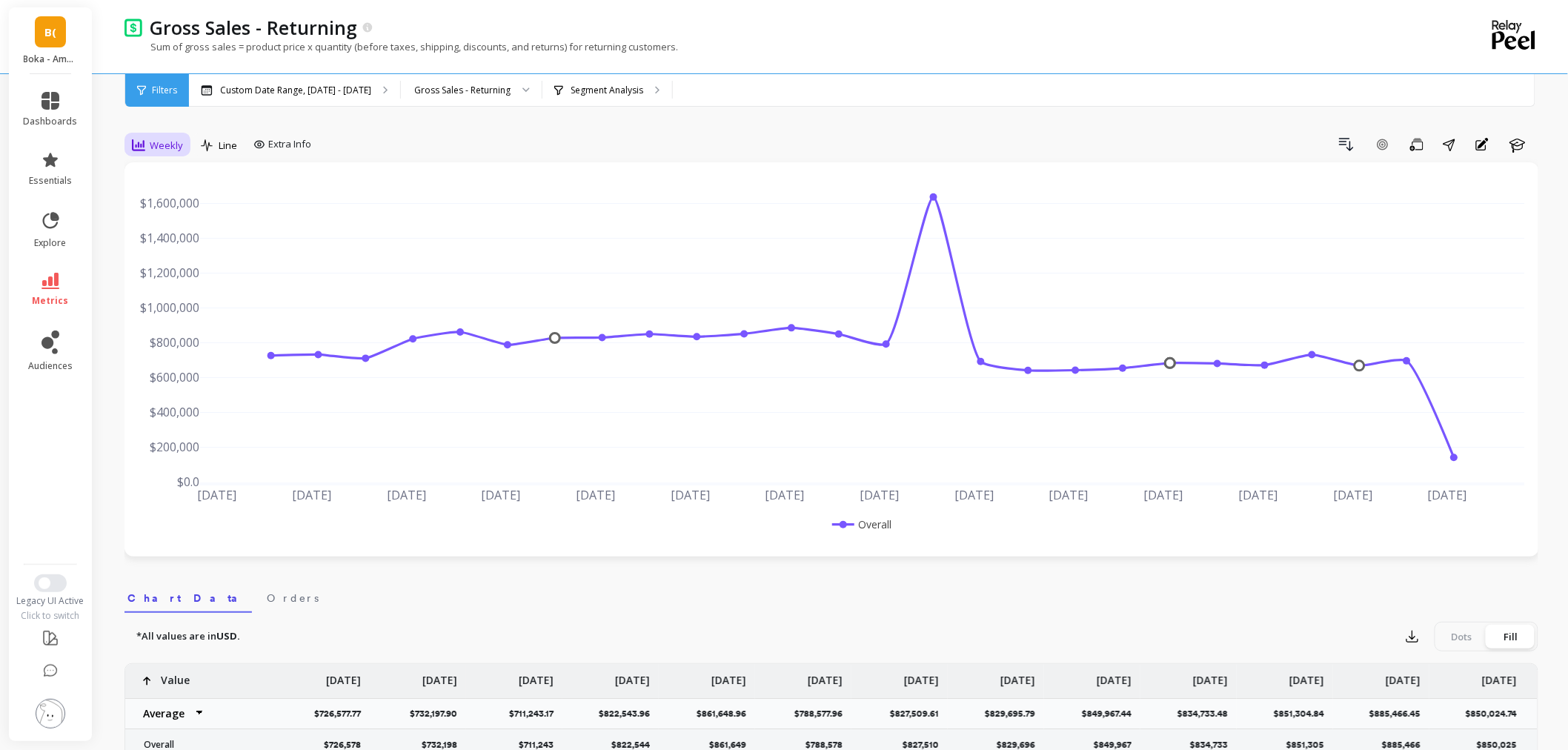
click at [151, 154] on div "Weekly" at bounding box center [157, 145] width 60 height 25
click at [166, 273] on div "Monthly" at bounding box center [179, 264] width 102 height 26
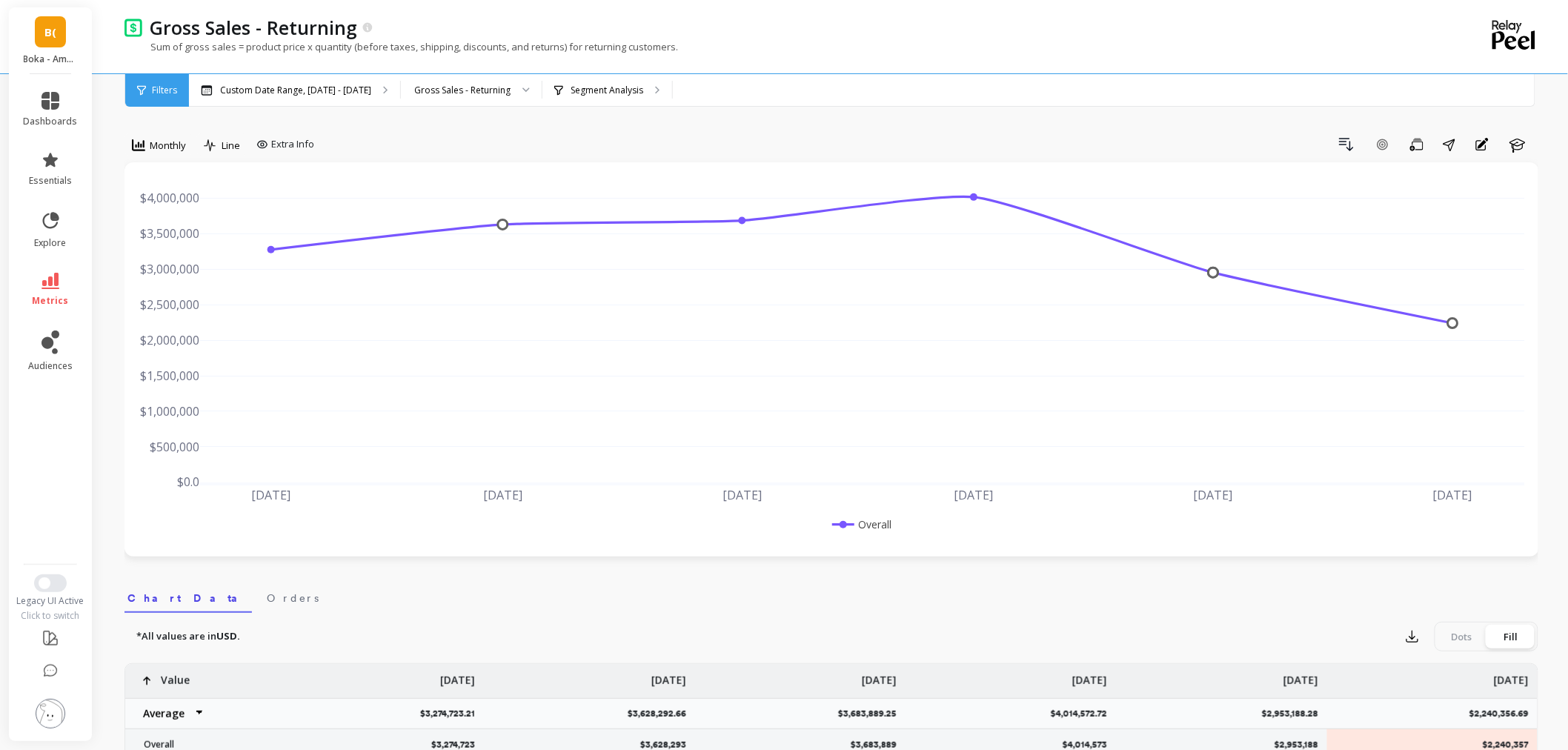
click at [48, 310] on li "metrics" at bounding box center [51, 289] width 72 height 52
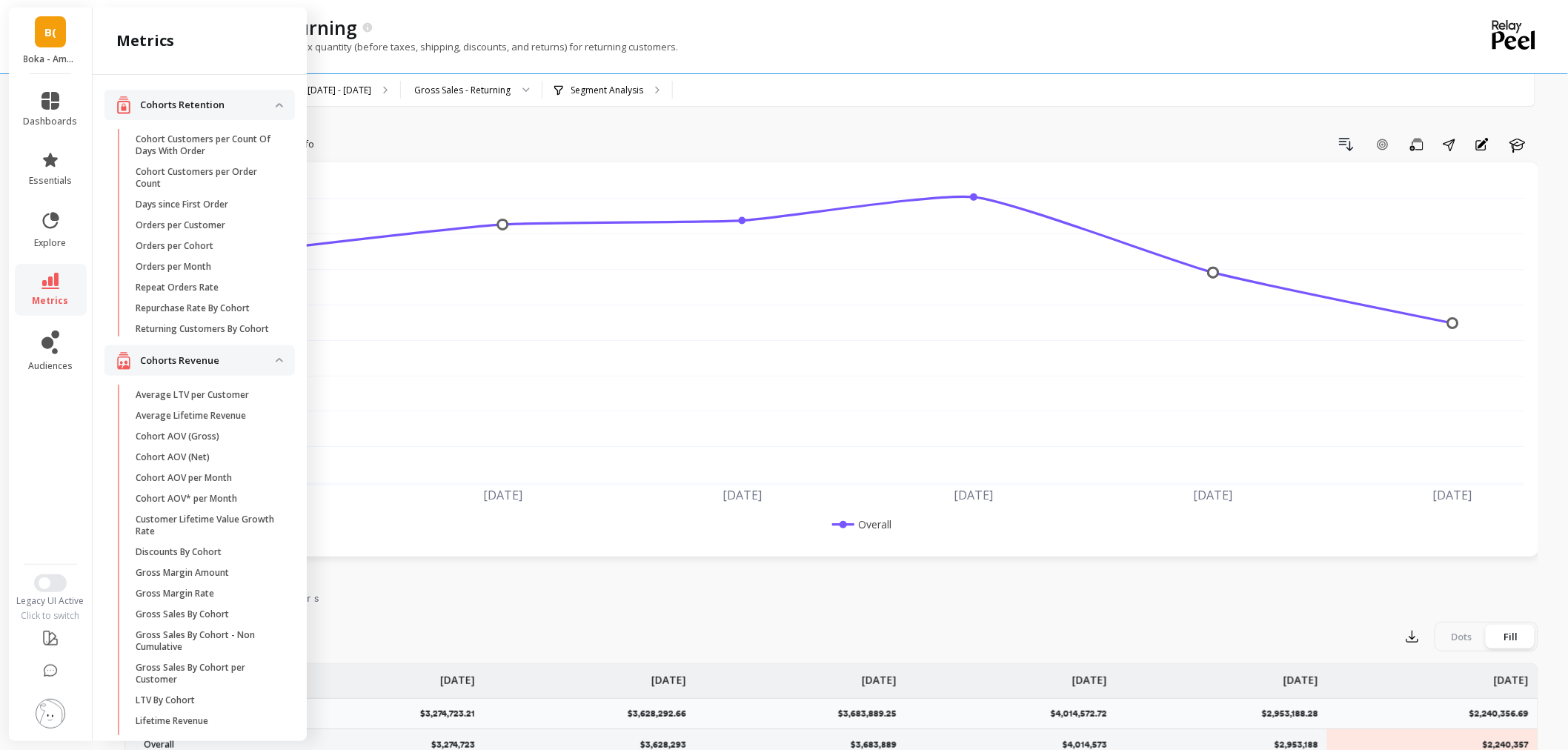
scroll to position [1461, 0]
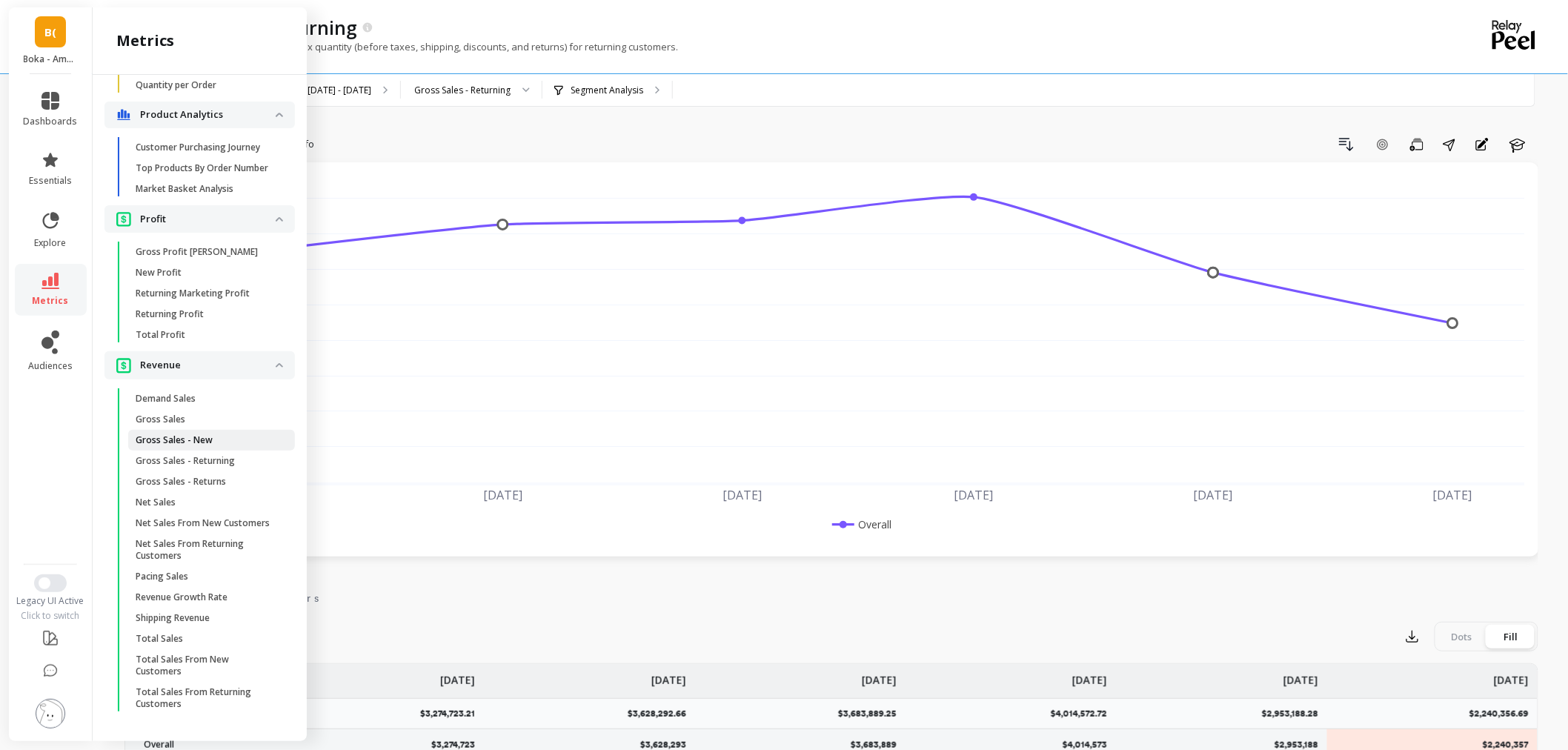
click at [218, 430] on link "Gross Sales - New" at bounding box center [211, 440] width 166 height 20
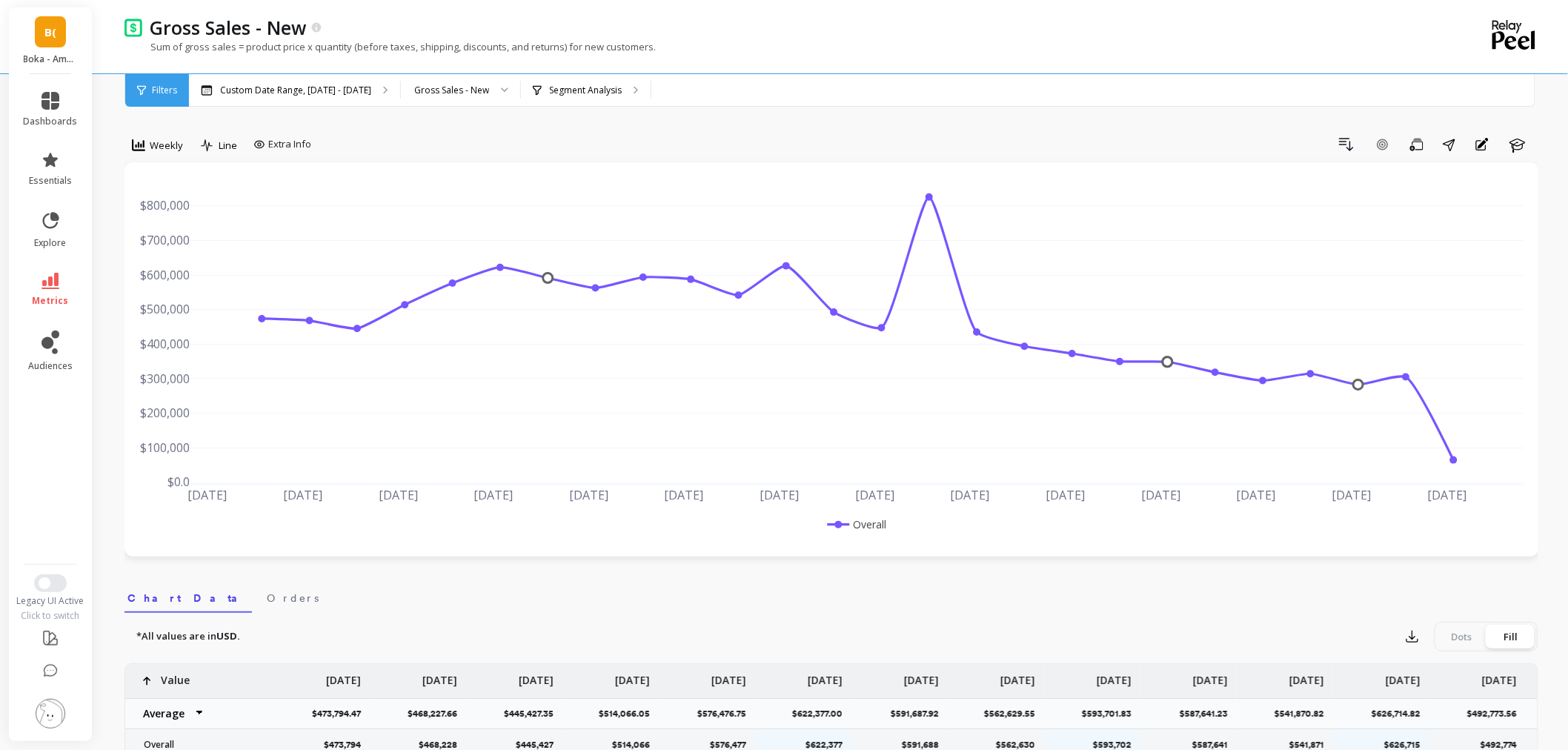
click at [152, 146] on span "Weekly" at bounding box center [166, 145] width 34 height 14
click at [187, 266] on div "Monthly" at bounding box center [179, 263] width 84 height 14
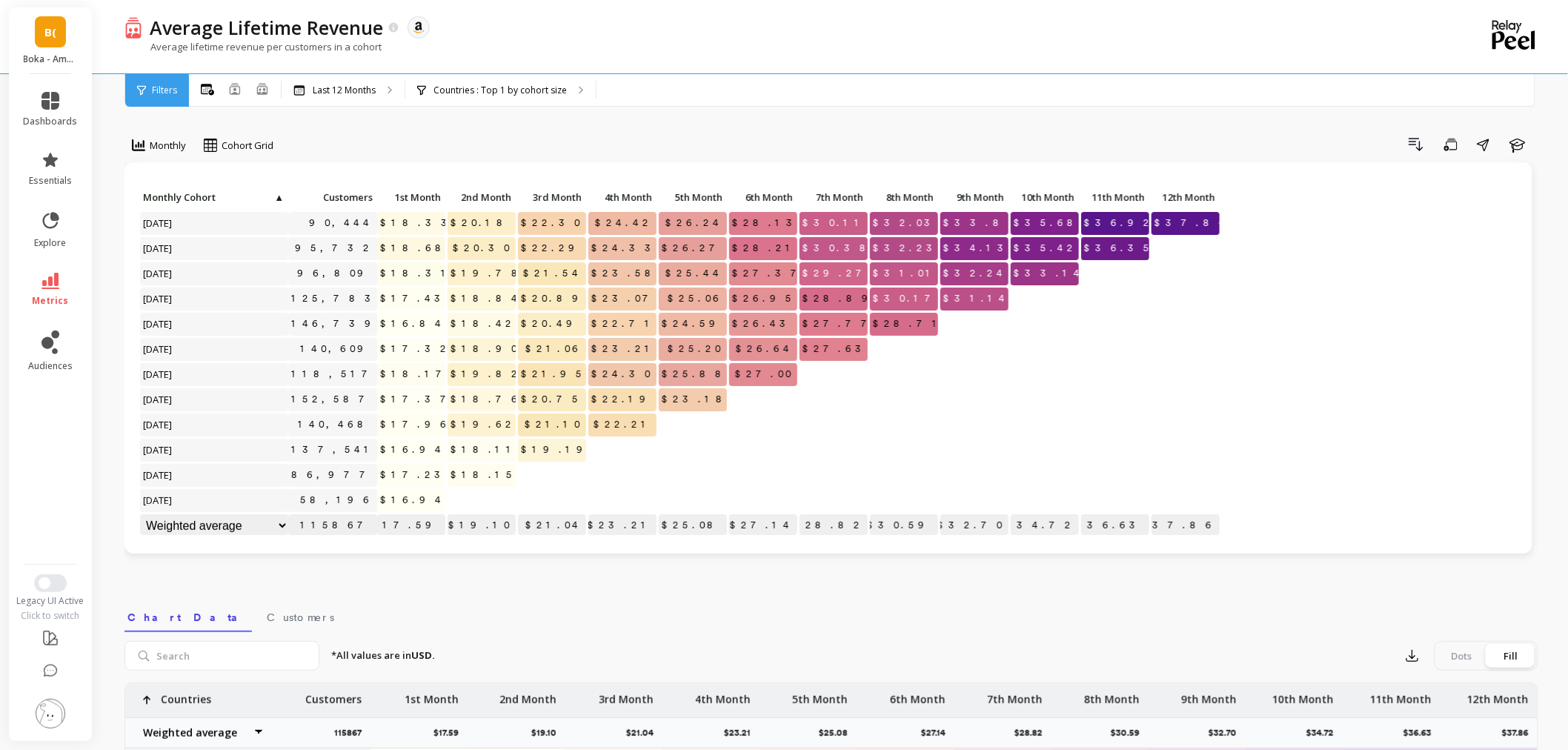
click at [60, 721] on img at bounding box center [50, 714] width 29 height 30
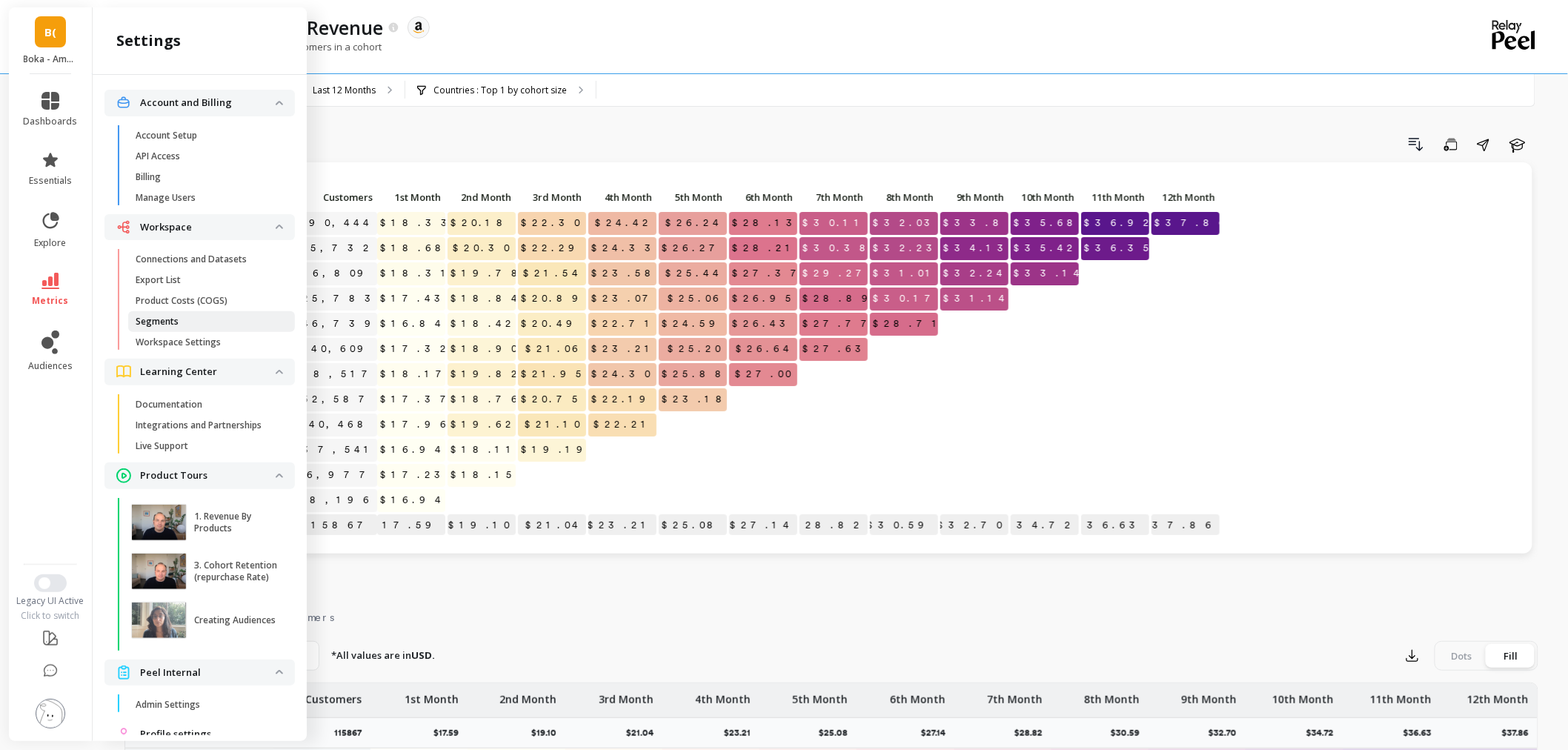
click at [202, 317] on span "Segments" at bounding box center [206, 321] width 142 height 11
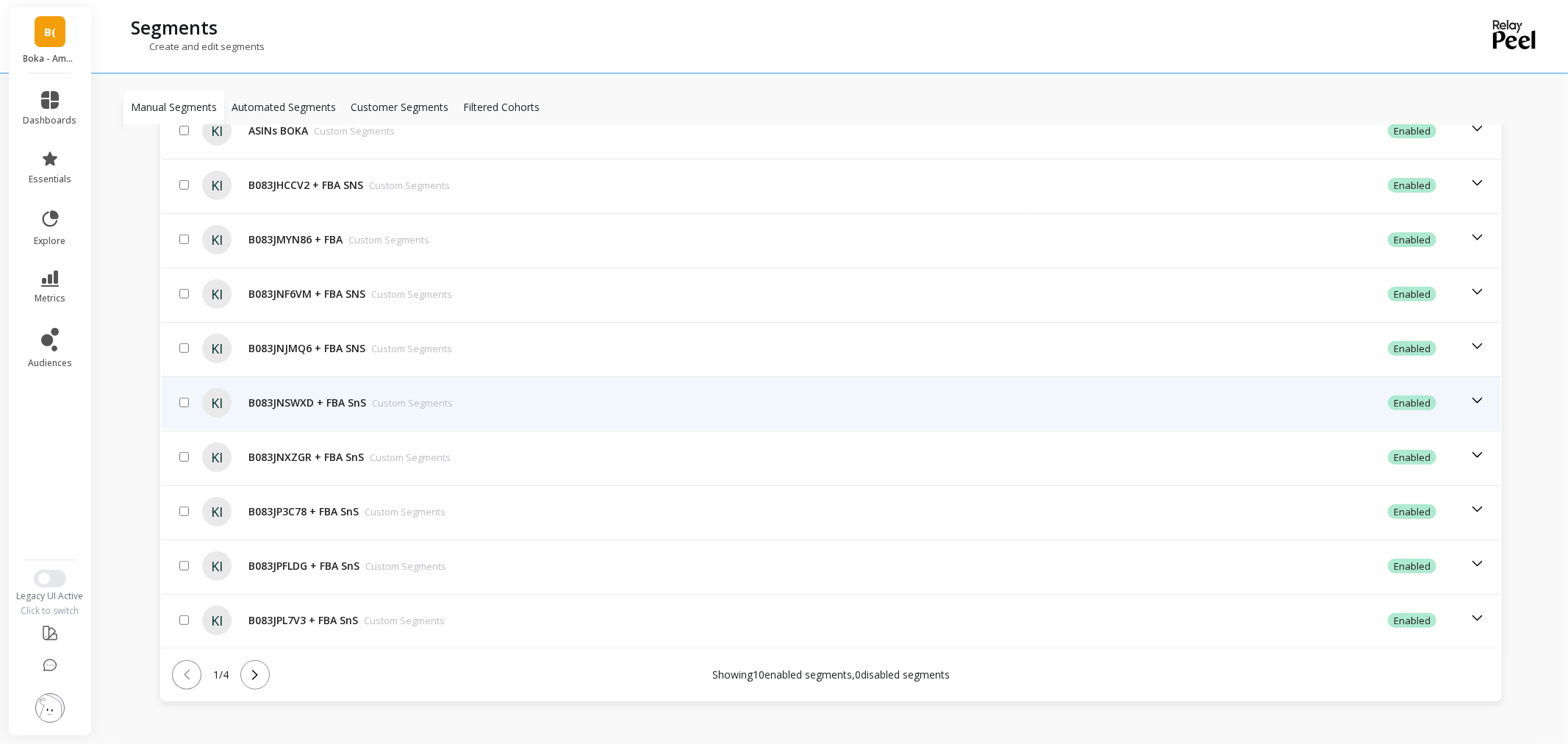
scroll to position [449, 0]
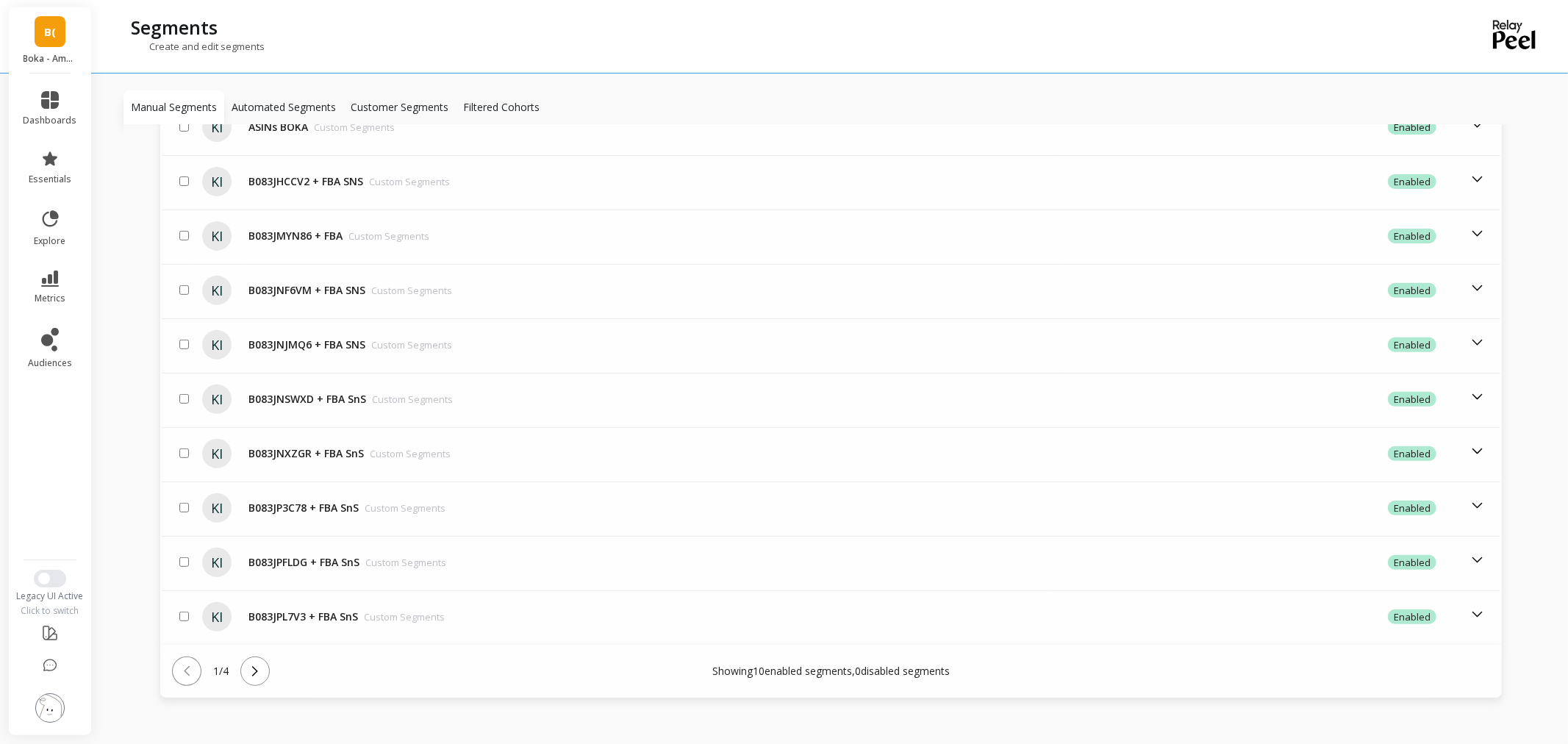
click at [270, 664] on button at bounding box center [255, 672] width 29 height 29
click at [268, 662] on button at bounding box center [255, 672] width 29 height 29
click at [263, 664] on icon at bounding box center [255, 672] width 16 height 16
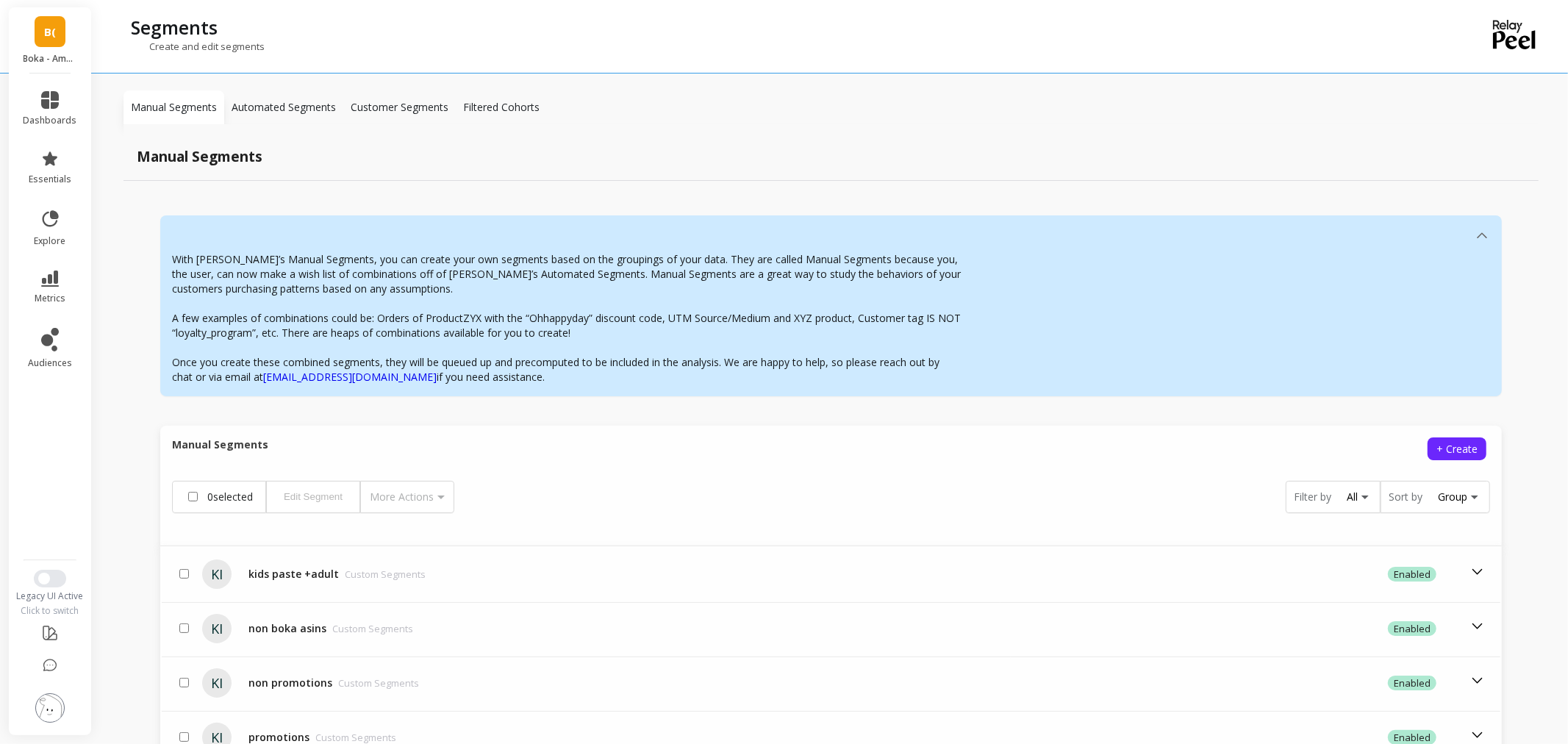
scroll to position [181, 0]
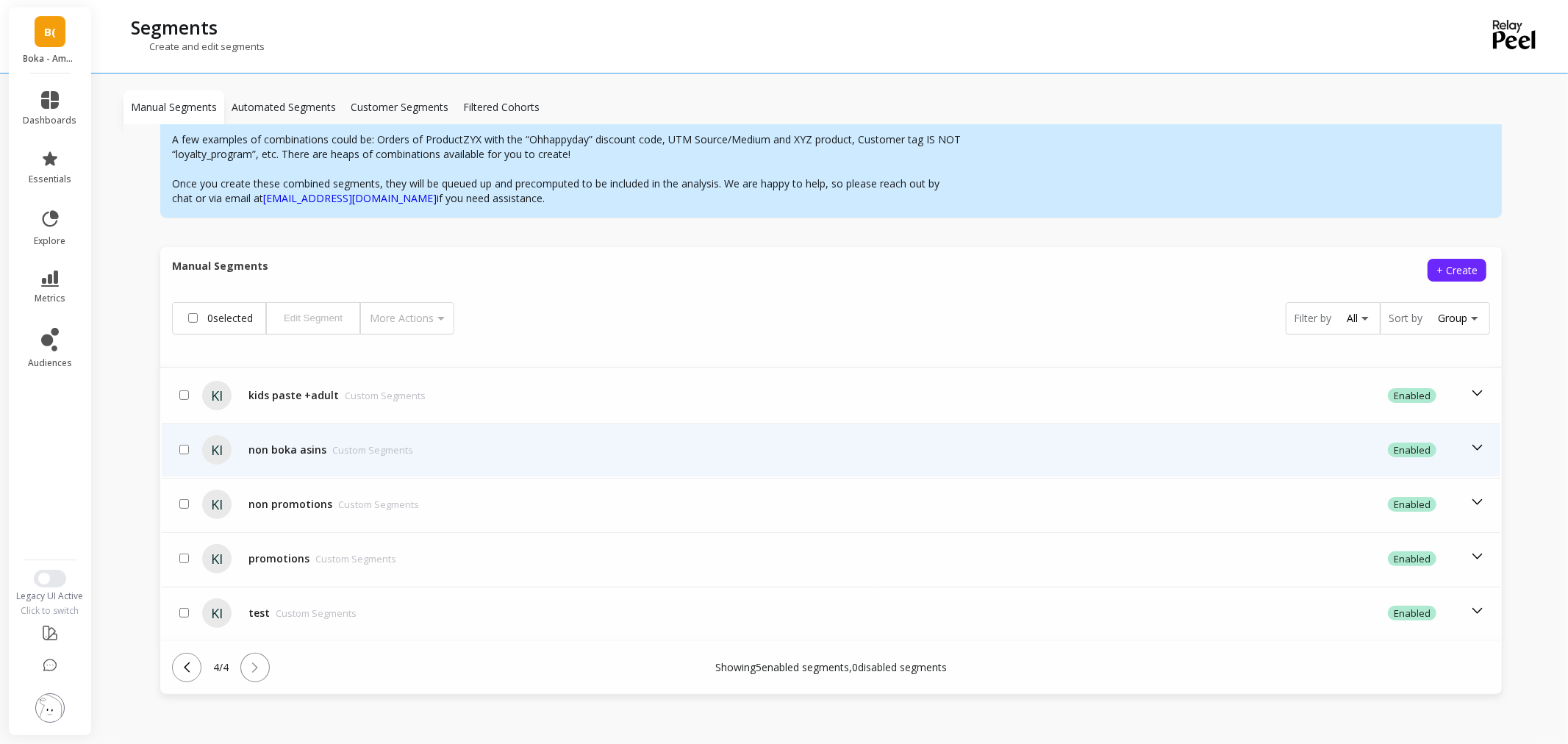
click at [290, 434] on td "non boka asins Custom Segments" at bounding box center [621, 450] width 758 height 53
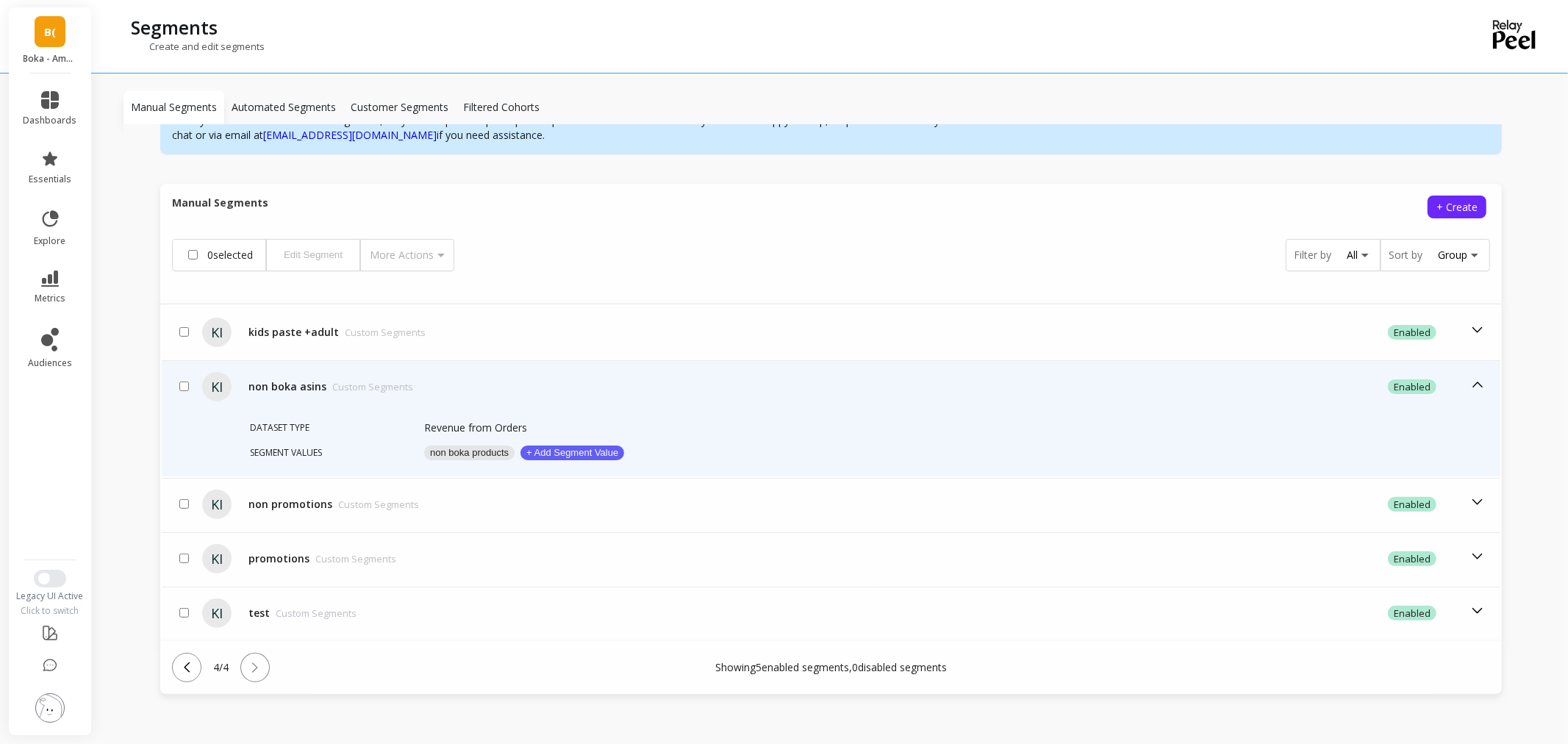
click at [465, 446] on button "non boka products" at bounding box center [469, 453] width 90 height 15
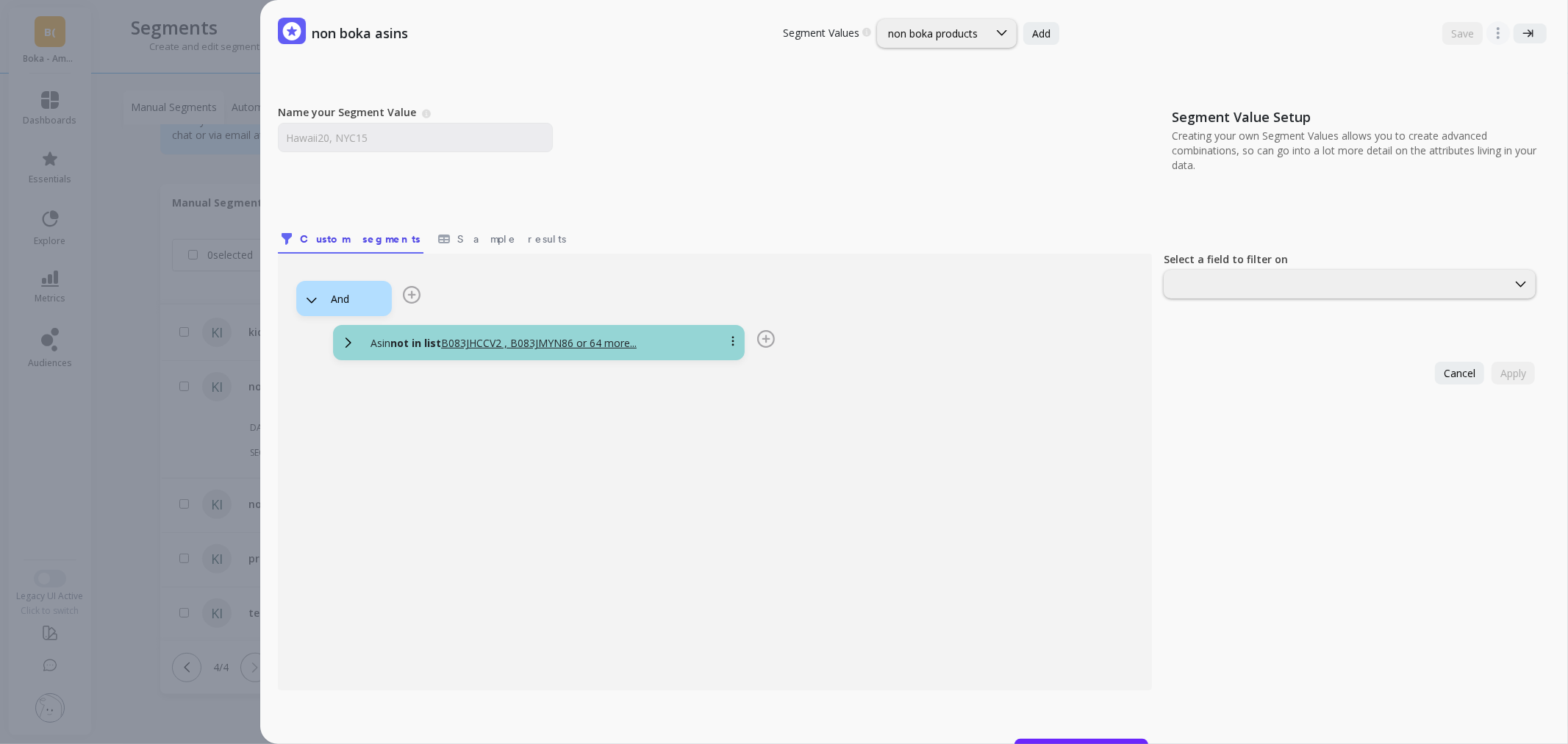
click at [128, 350] on div "non boka asins Segment Values Choose a segment value you would like to edit non…" at bounding box center [798, 372] width 1539 height 744
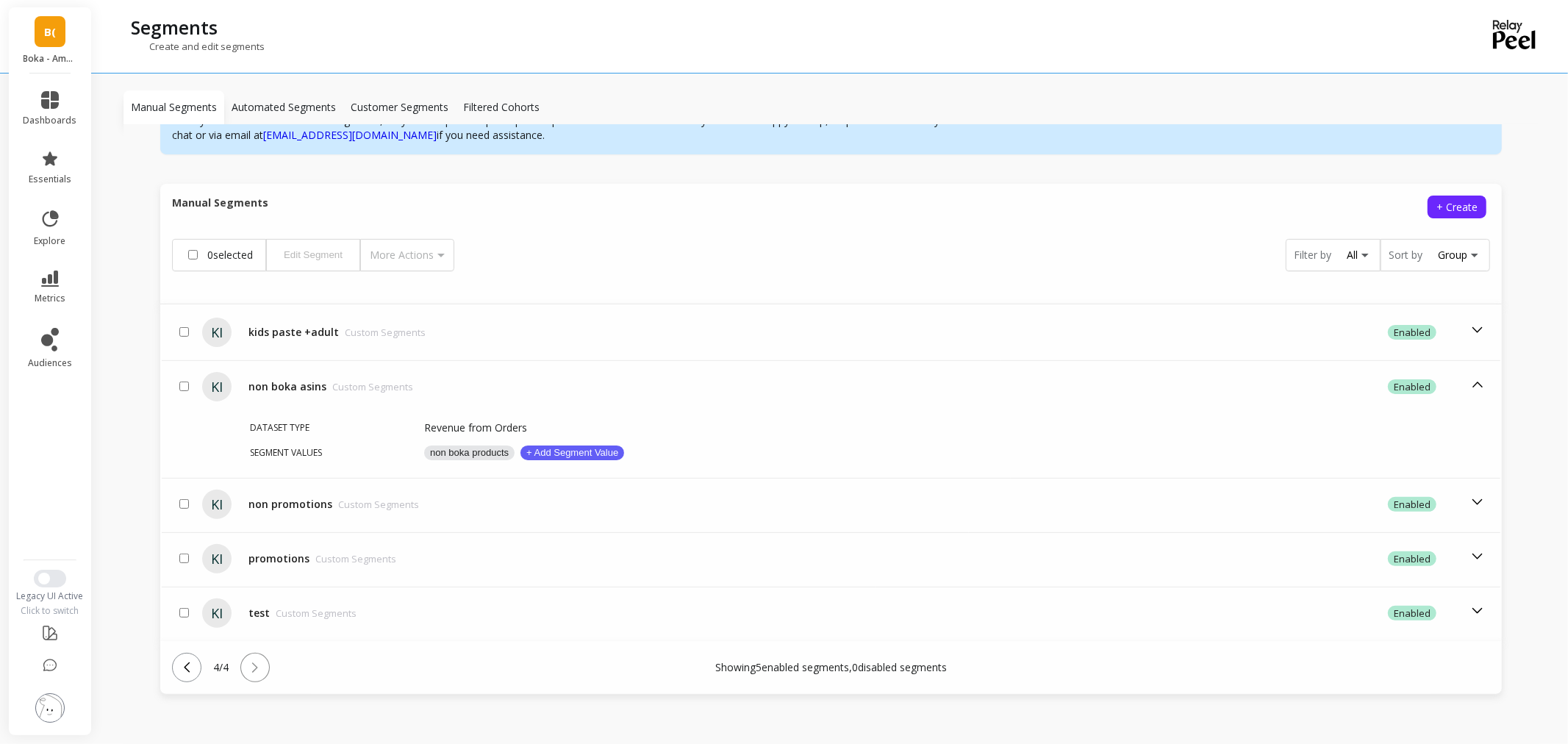
click at [195, 667] on button at bounding box center [187, 668] width 29 height 29
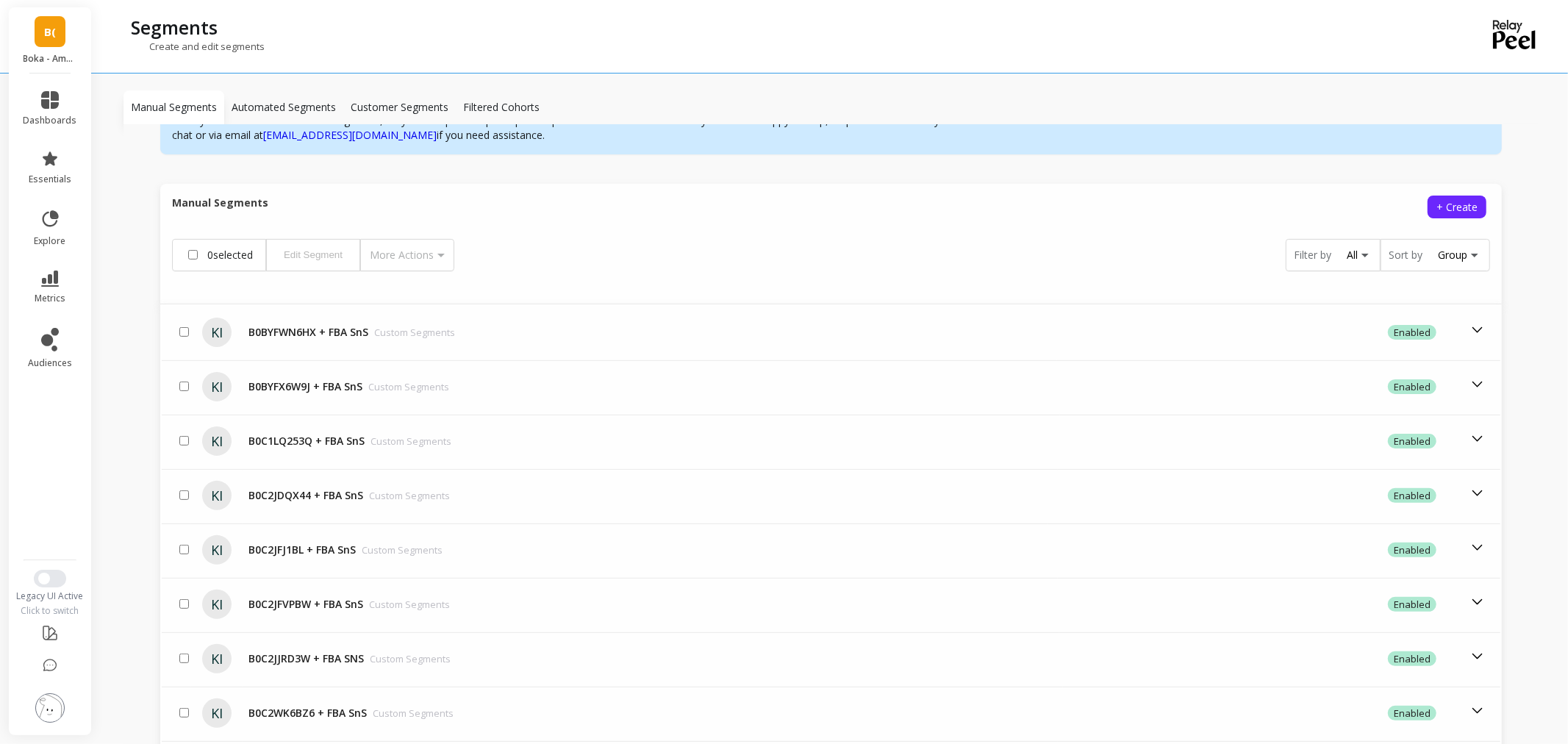
click at [195, 667] on div "KI" at bounding box center [217, 659] width 44 height 29
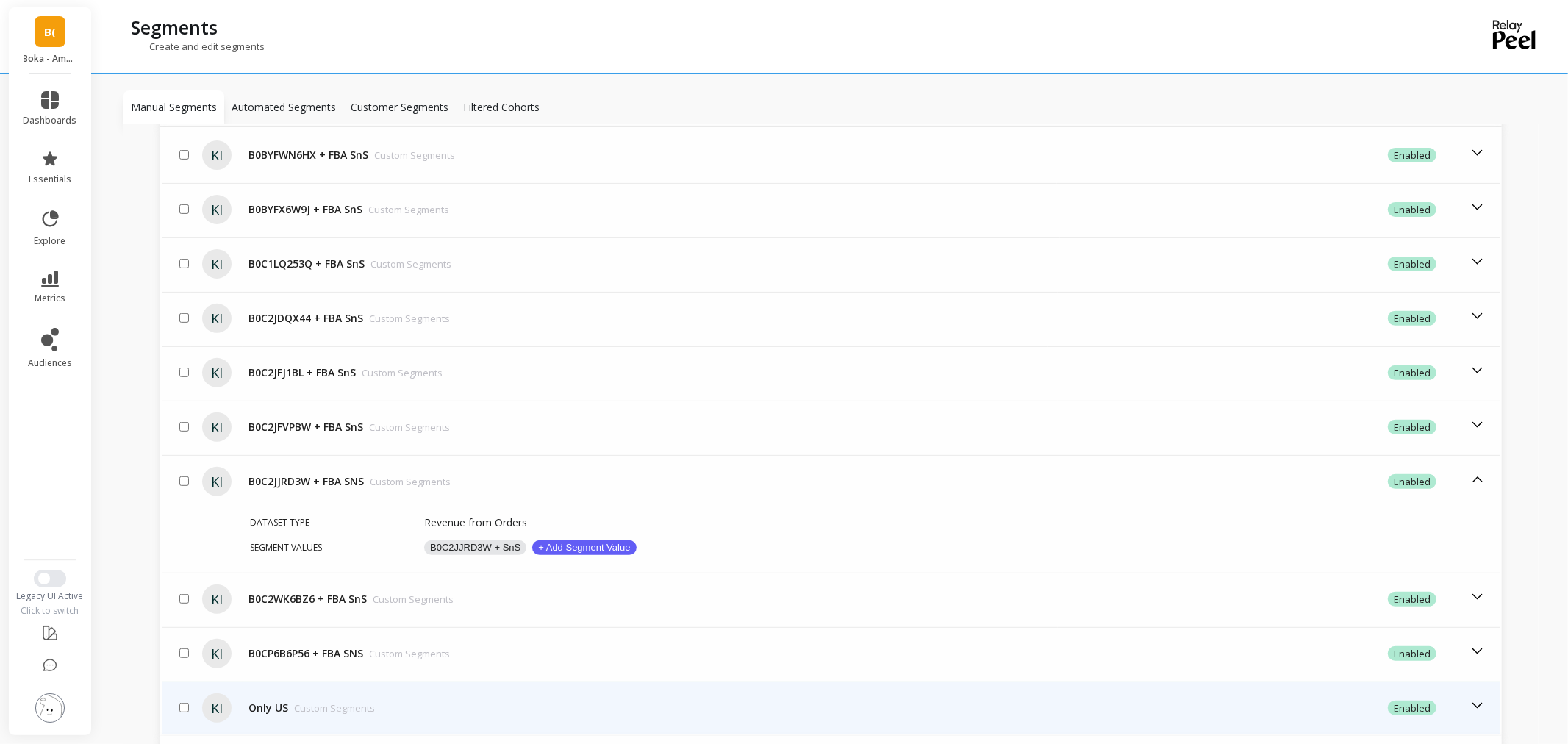
scroll to position [511, 0]
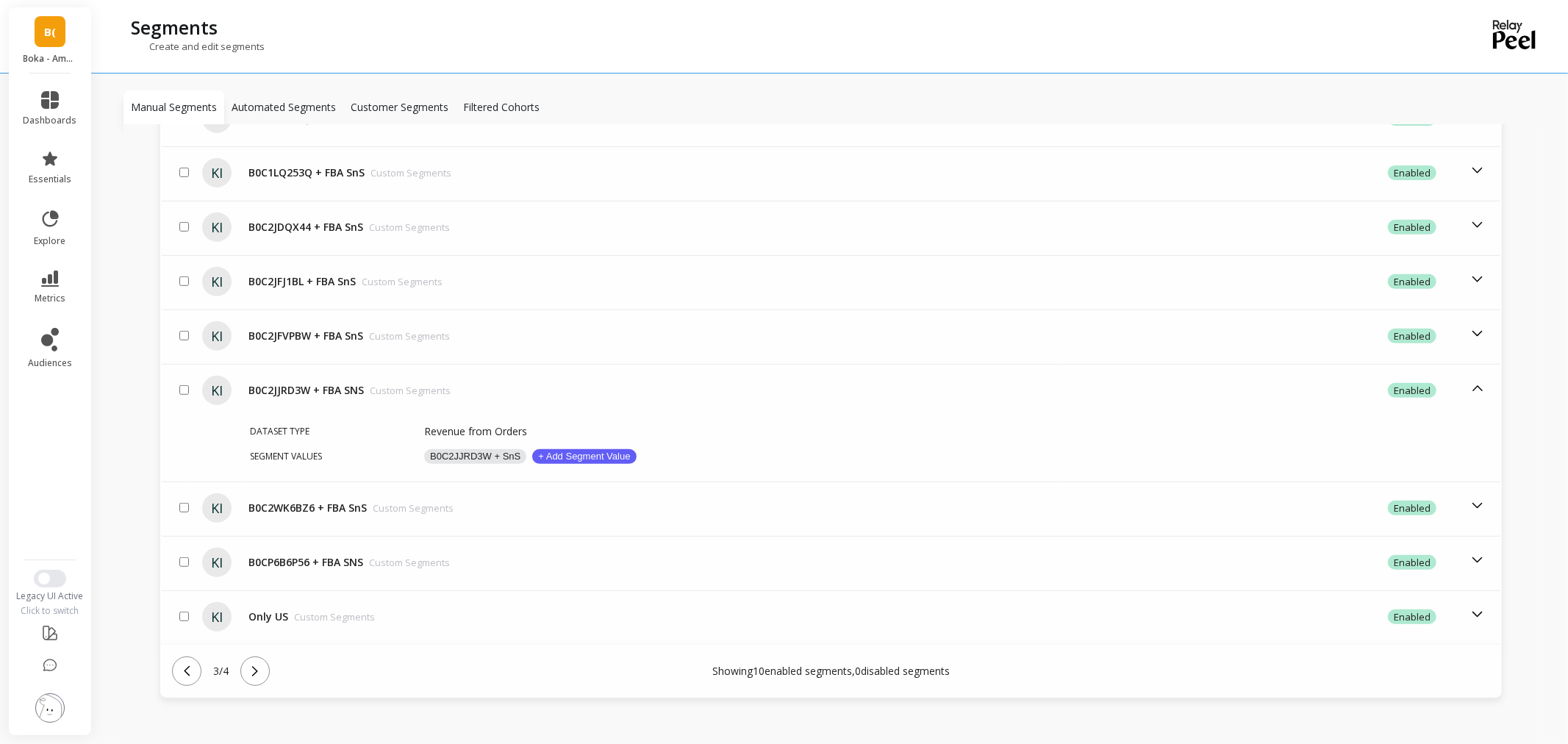
click at [180, 667] on icon at bounding box center [187, 672] width 16 height 16
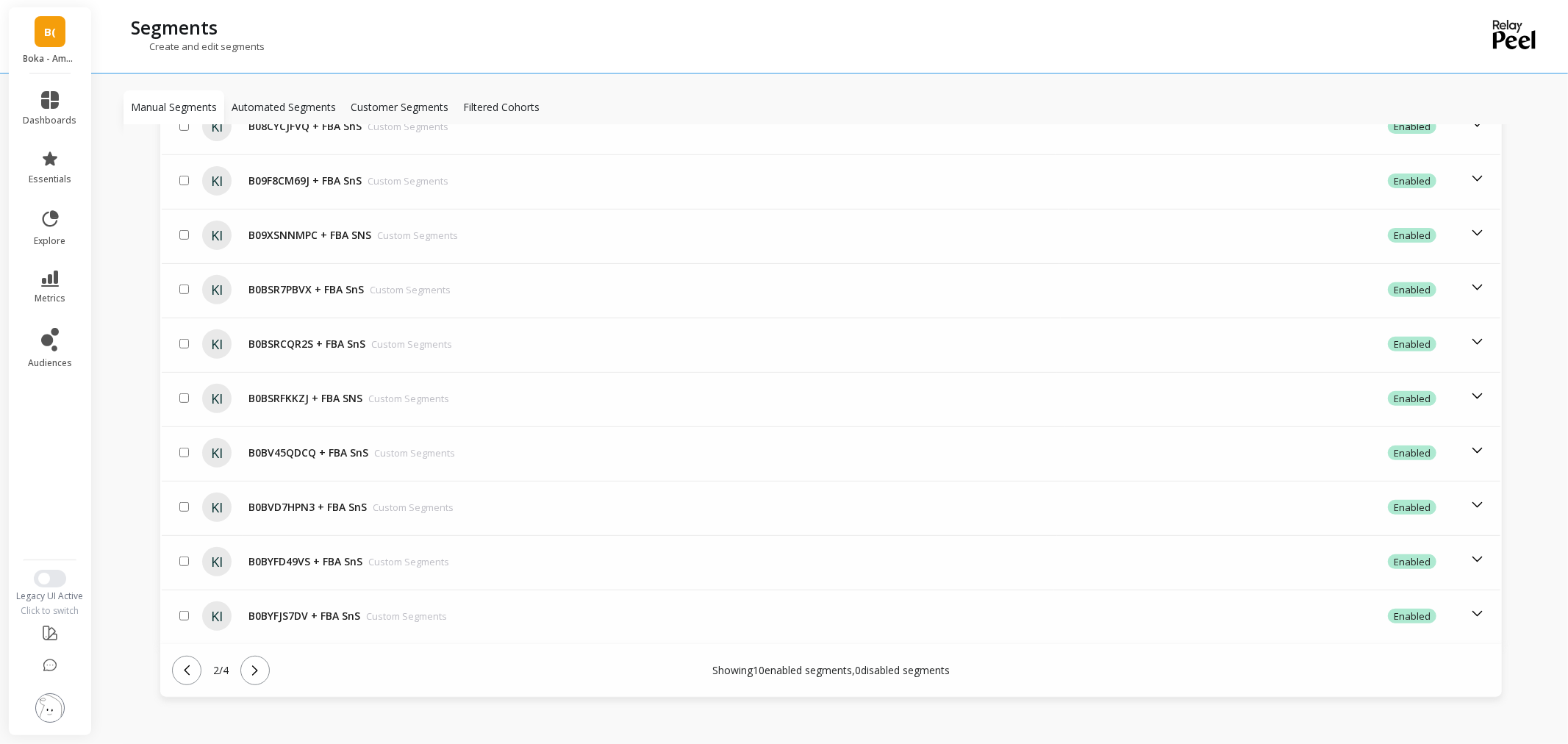
click at [180, 667] on icon at bounding box center [187, 671] width 16 height 16
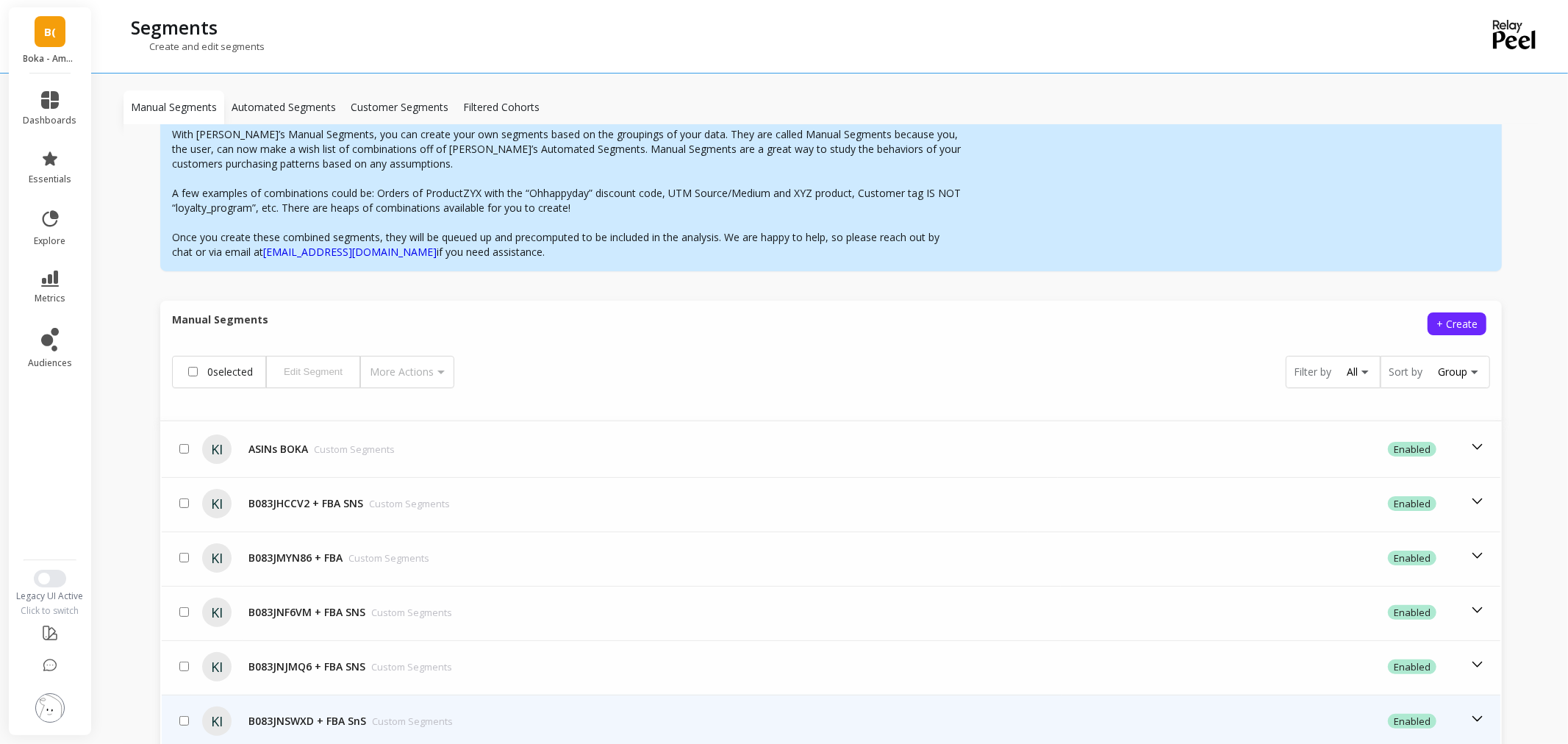
scroll to position [122, 0]
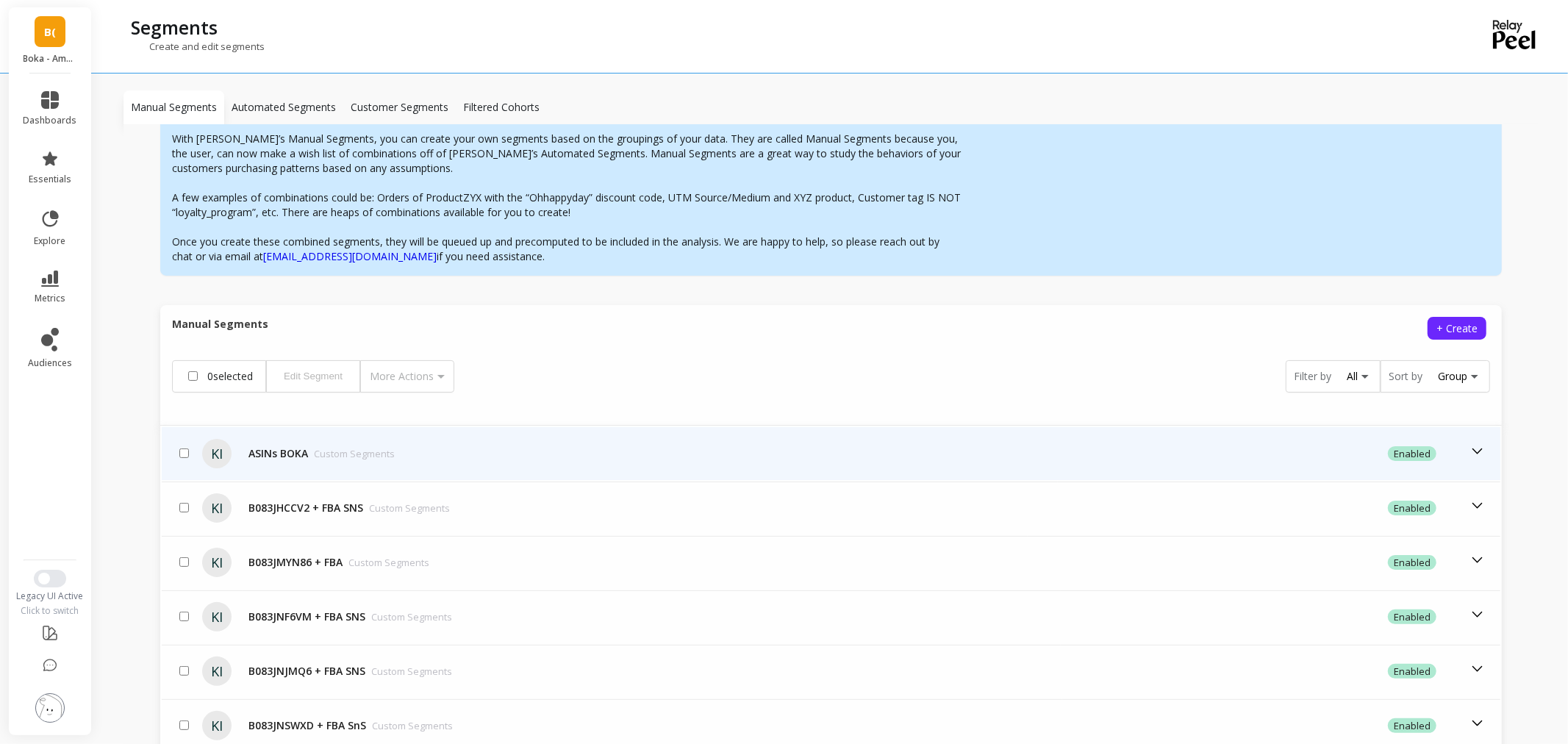
click at [358, 459] on td "ASINs BOKA Custom Segments" at bounding box center [604, 453] width 723 height 53
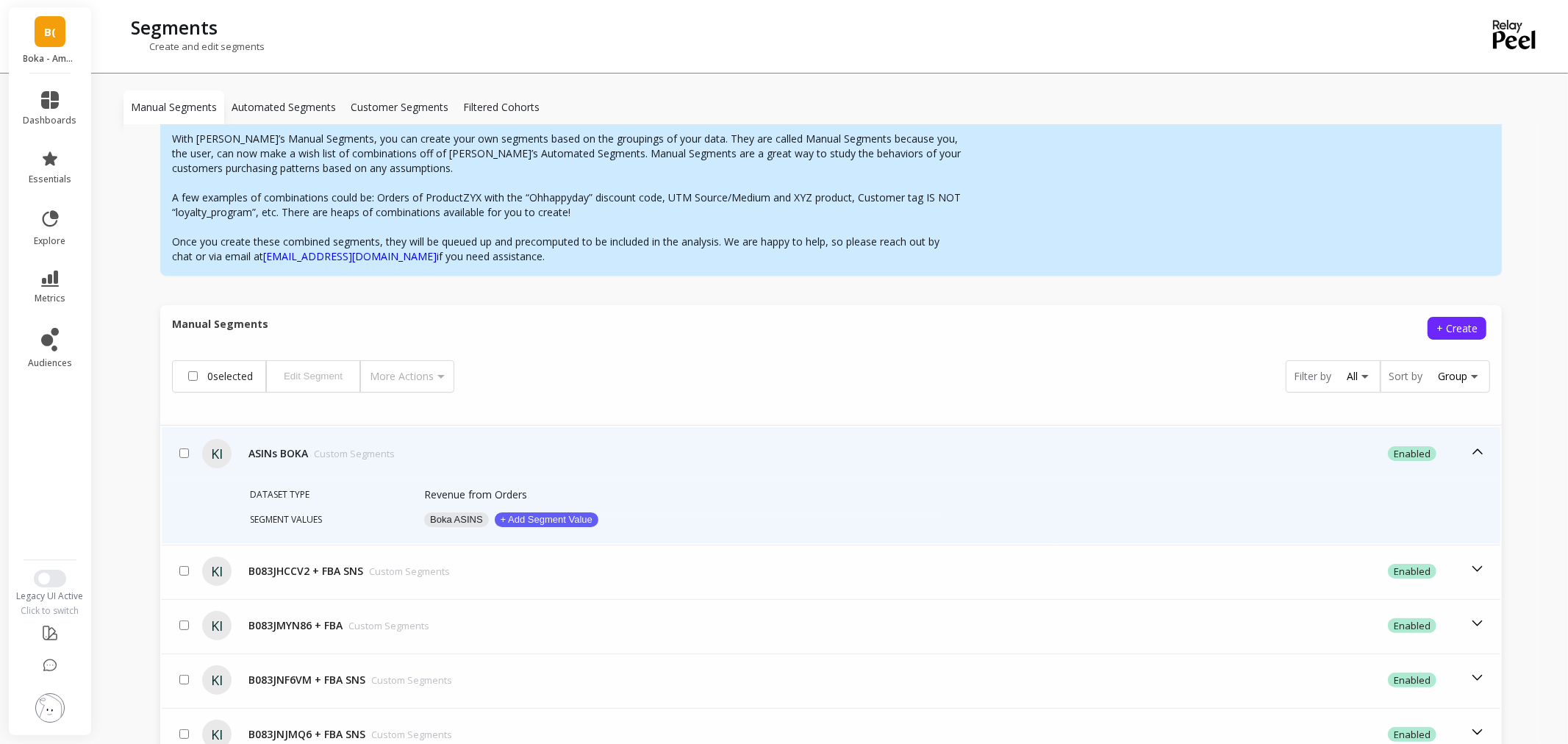
click at [442, 520] on button "Boka ASINS" at bounding box center [457, 520] width 65 height 15
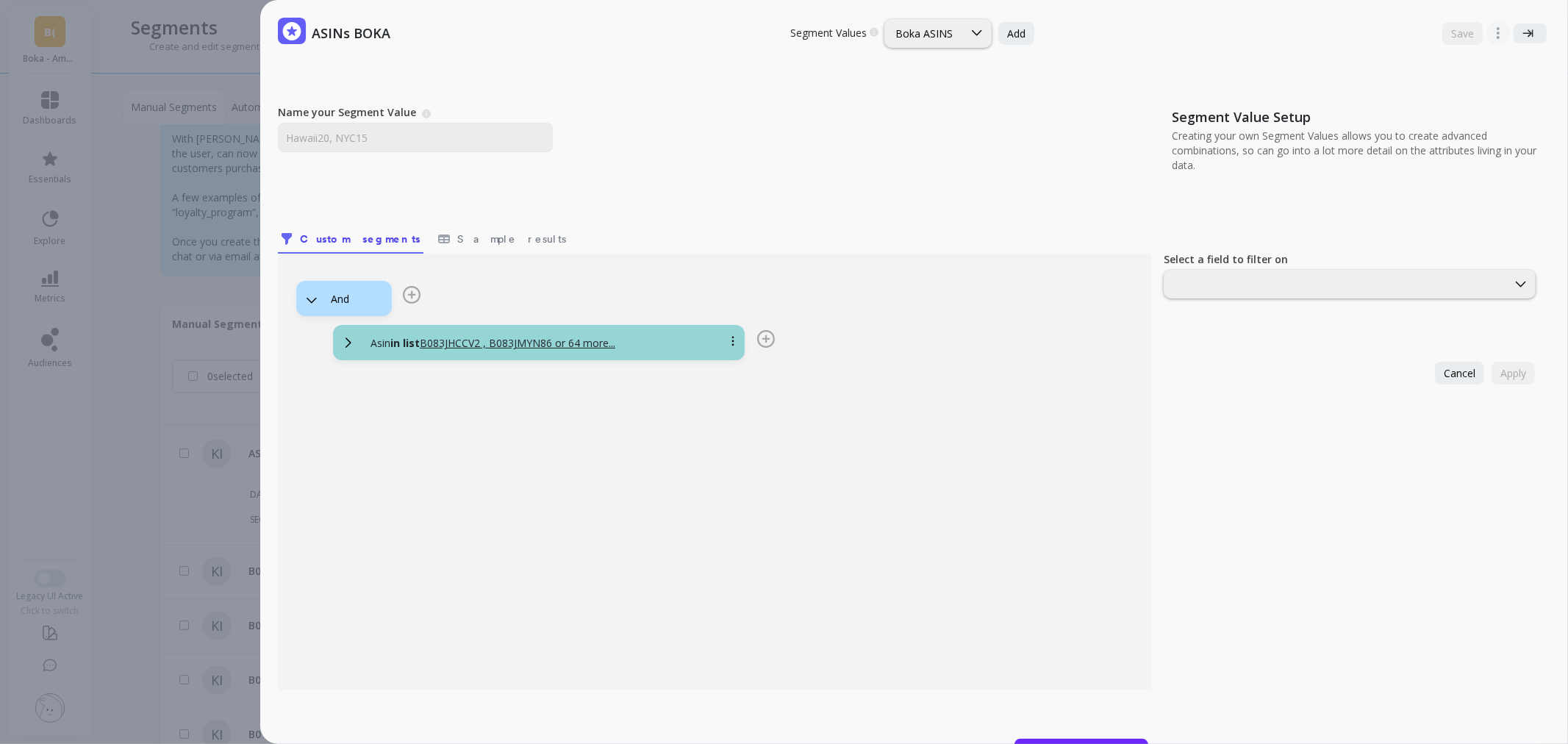
click at [128, 187] on div "ASINs BOKA Segment Values Choose a segment value you would like to edit Boka AS…" at bounding box center [798, 372] width 1539 height 744
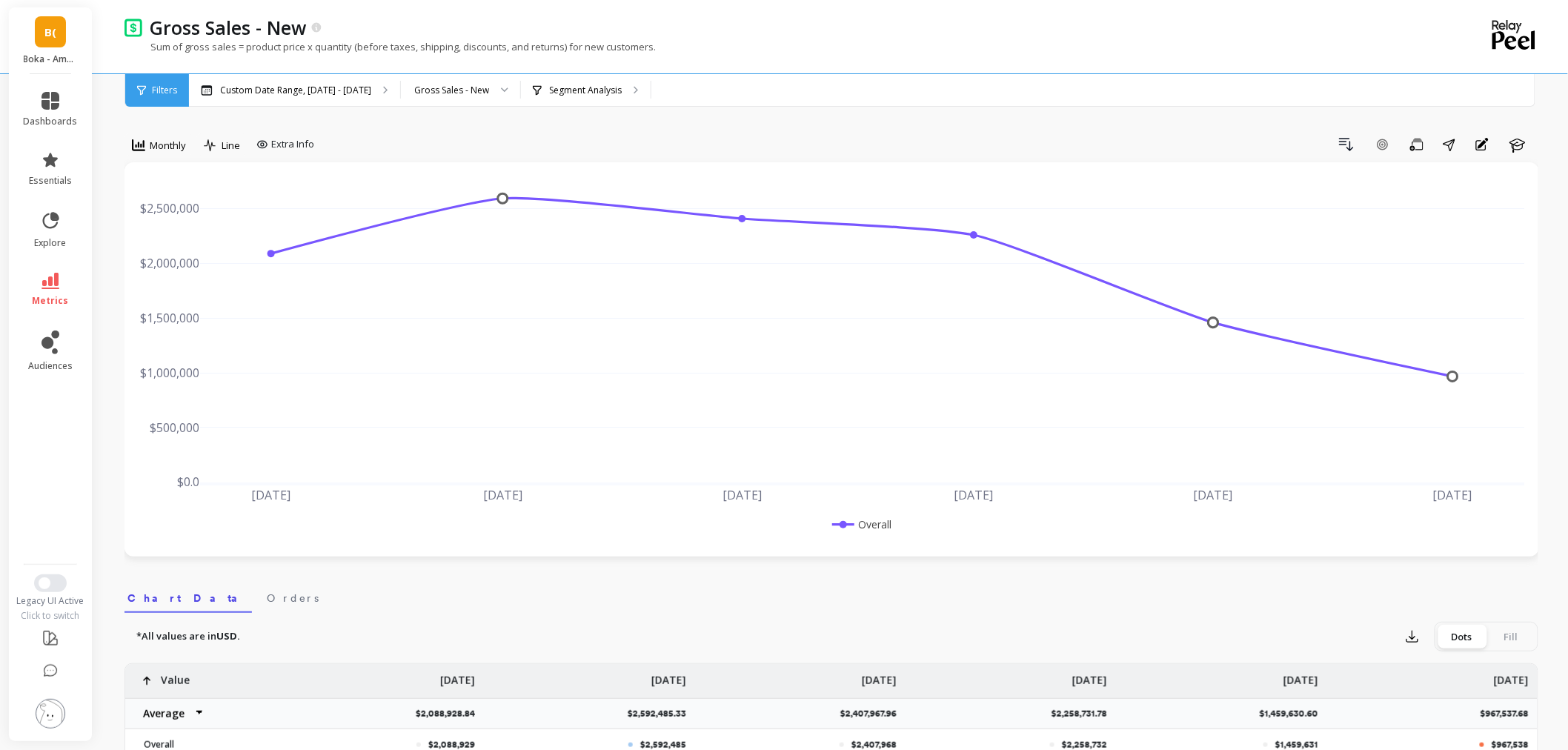
click at [39, 270] on li "metrics" at bounding box center [51, 289] width 72 height 52
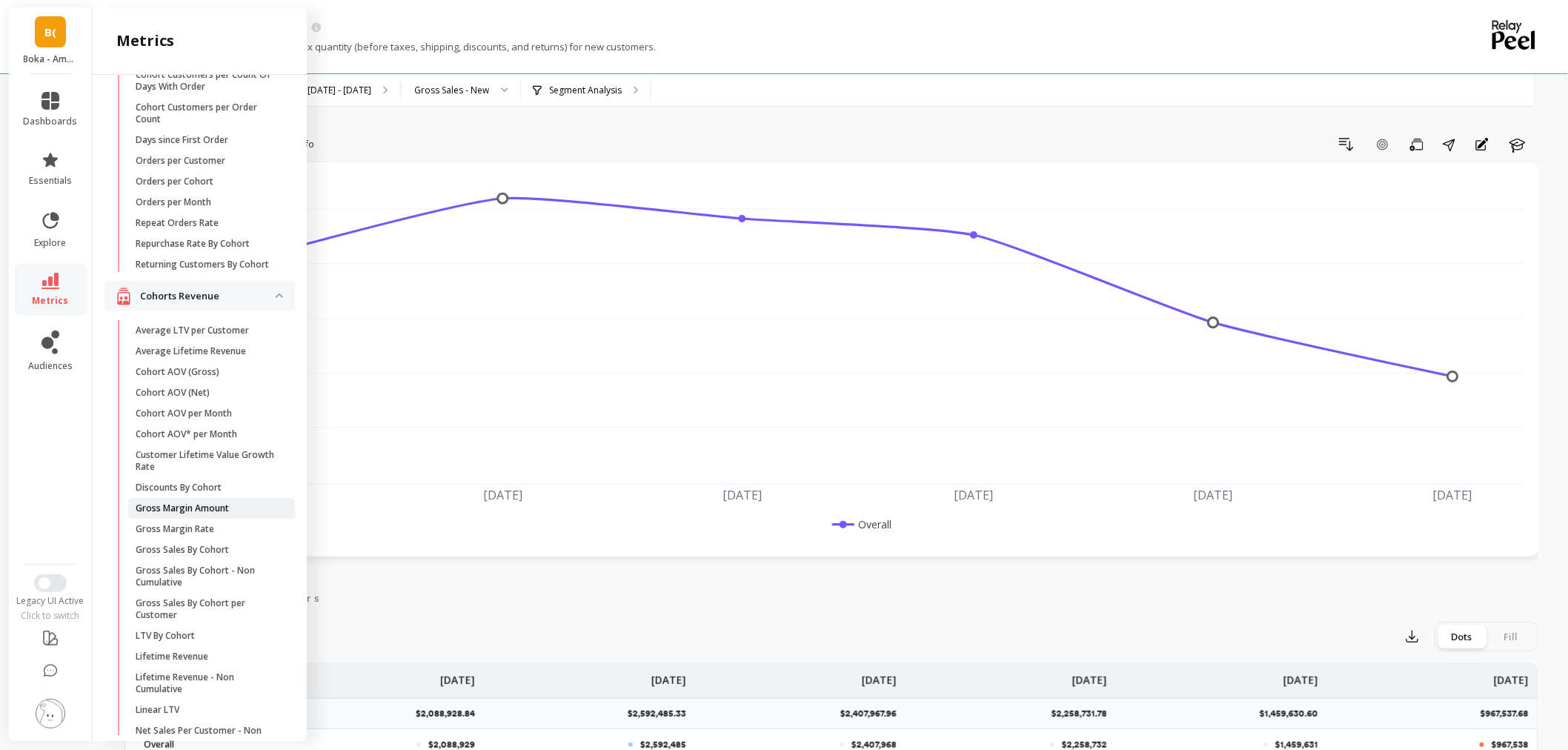
scroll to position [165, 0]
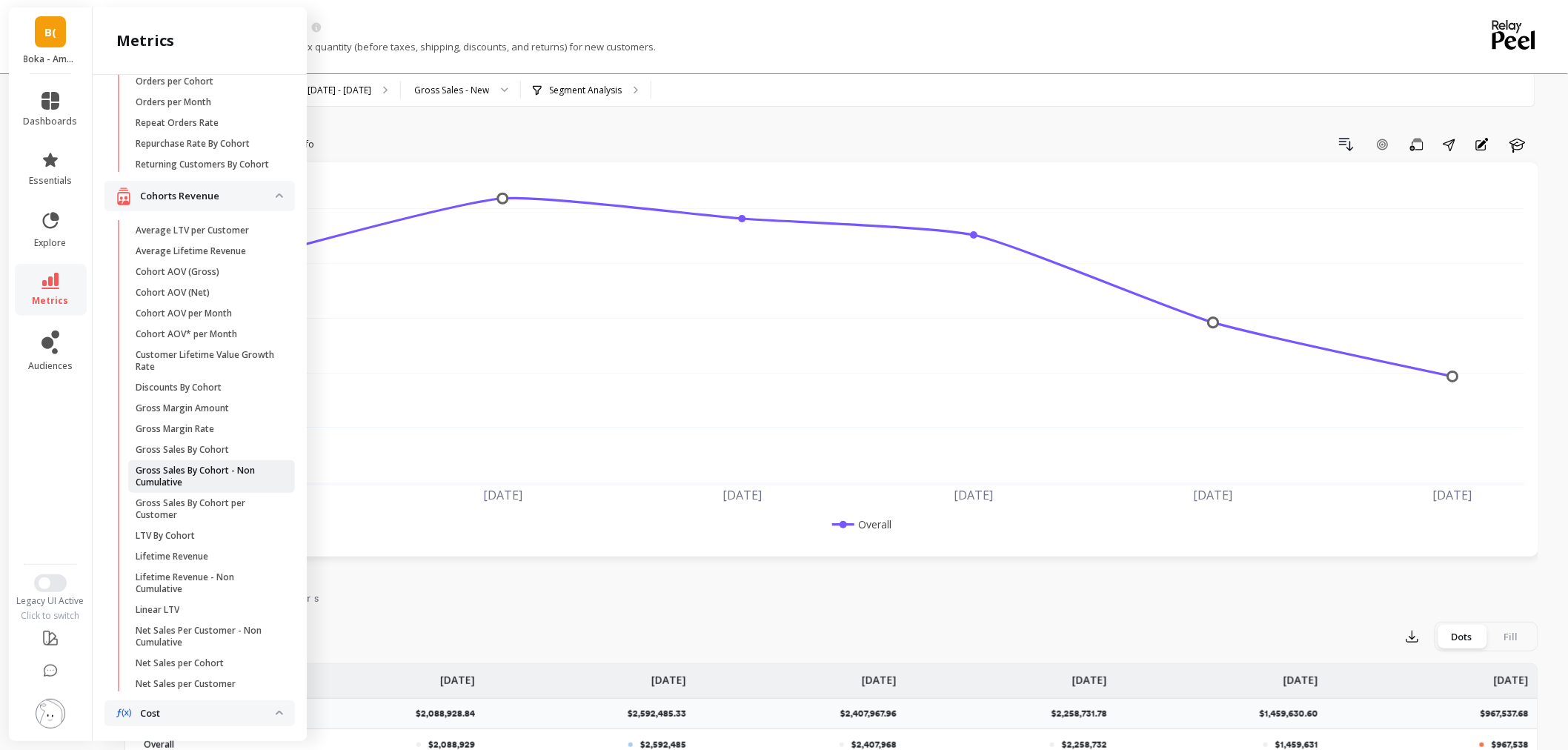
click at [175, 489] on p "Gross Sales By Cohort - Non Cumulative" at bounding box center [206, 476] width 142 height 24
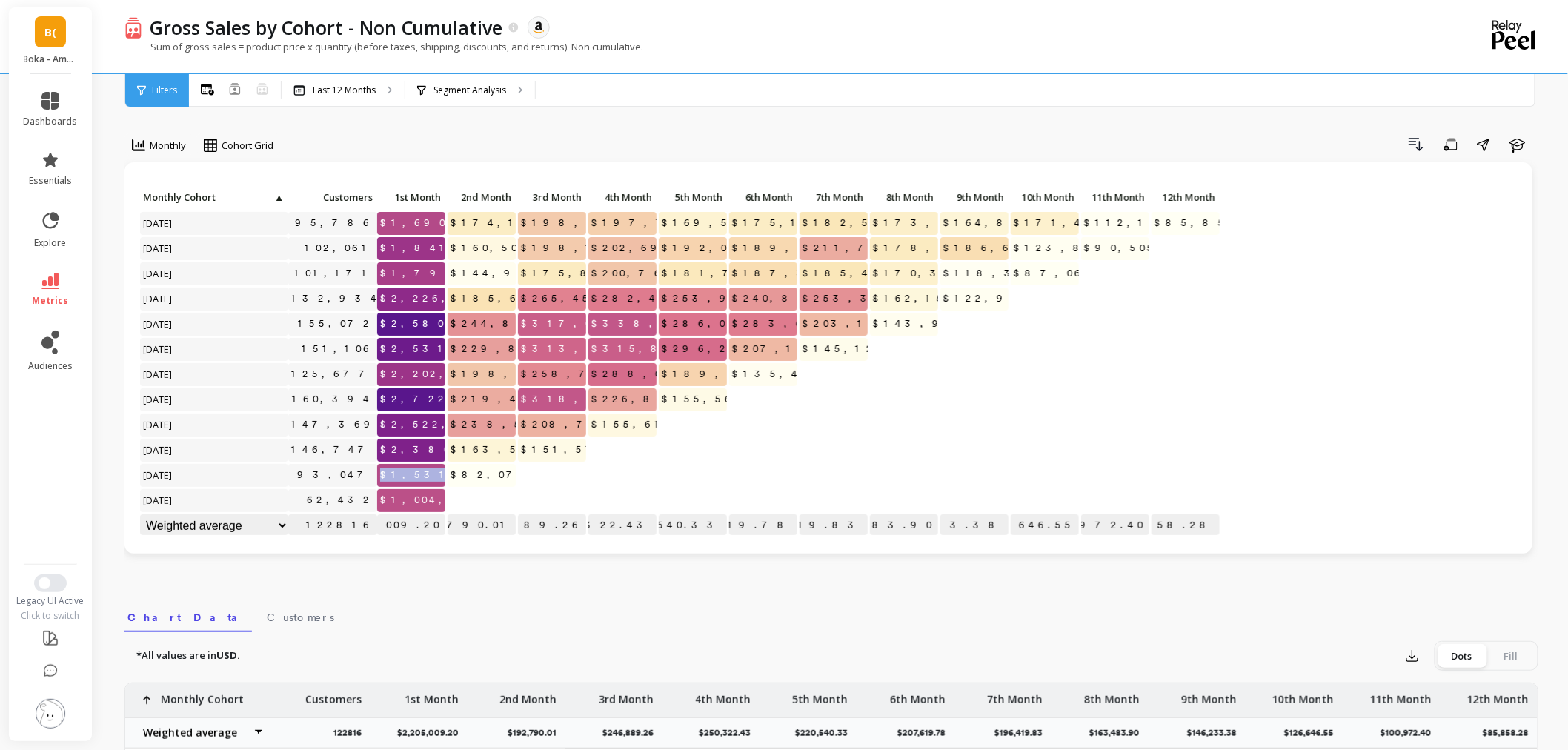
drag, startPoint x: 383, startPoint y: 475, endPoint x: 448, endPoint y: 473, distance: 65.0
click at [448, 473] on div "Click to create an audience 95,786 $1,690,459.04 $174,120.40 $198,254.34 $197,7…" at bounding box center [680, 363] width 1081 height 352
